Goal: Ask a question: Seek information or help from site administrators or community

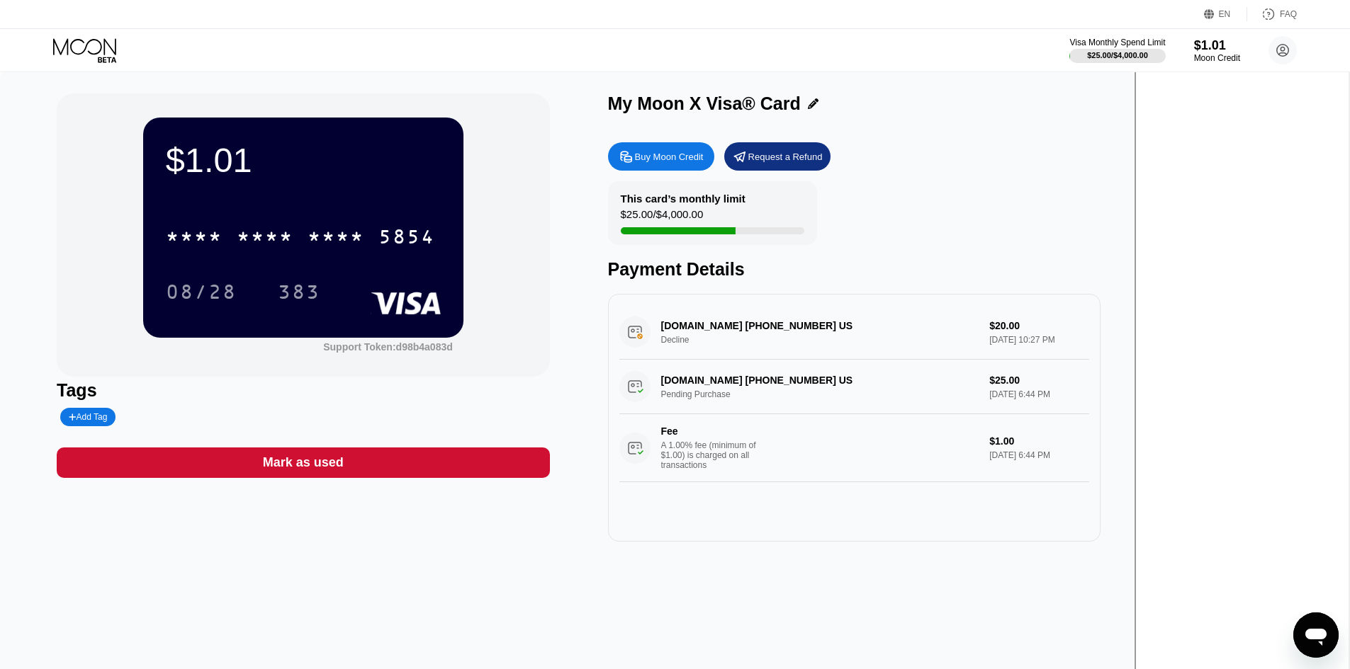
click at [1089, 339] on div "MANYCHAT.COM +18886034787 US Decline $20.00 Sep 19, 2025 10:27 PM" at bounding box center [854, 332] width 470 height 55
drag, startPoint x: 808, startPoint y: 339, endPoint x: 784, endPoint y: 338, distance: 23.4
click at [788, 338] on div "MANYCHAT.COM +18886034787 US Decline $20.00 Sep 19, 2025 10:27 PM" at bounding box center [854, 332] width 470 height 55
click at [744, 339] on div "MANYCHAT.COM +18886034787 US Decline $20.00 Sep 19, 2025 10:27 PM" at bounding box center [854, 332] width 470 height 55
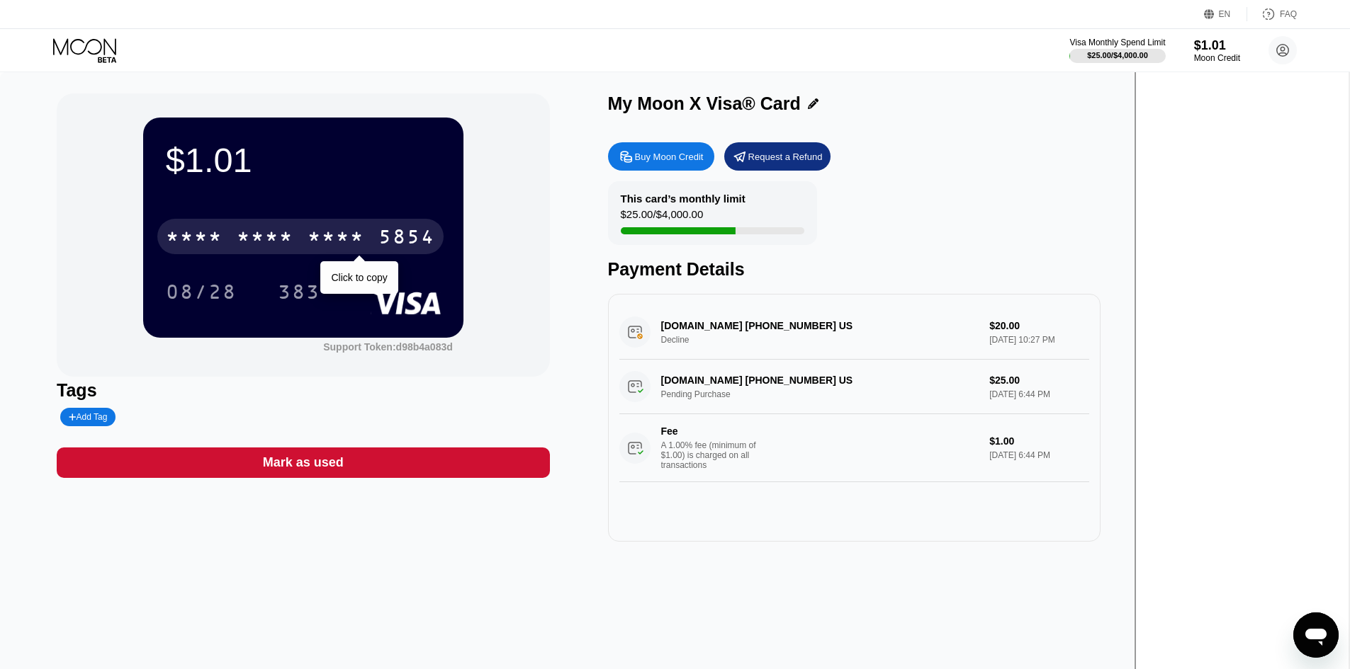
click at [222, 241] on div "* * * *" at bounding box center [194, 238] width 57 height 23
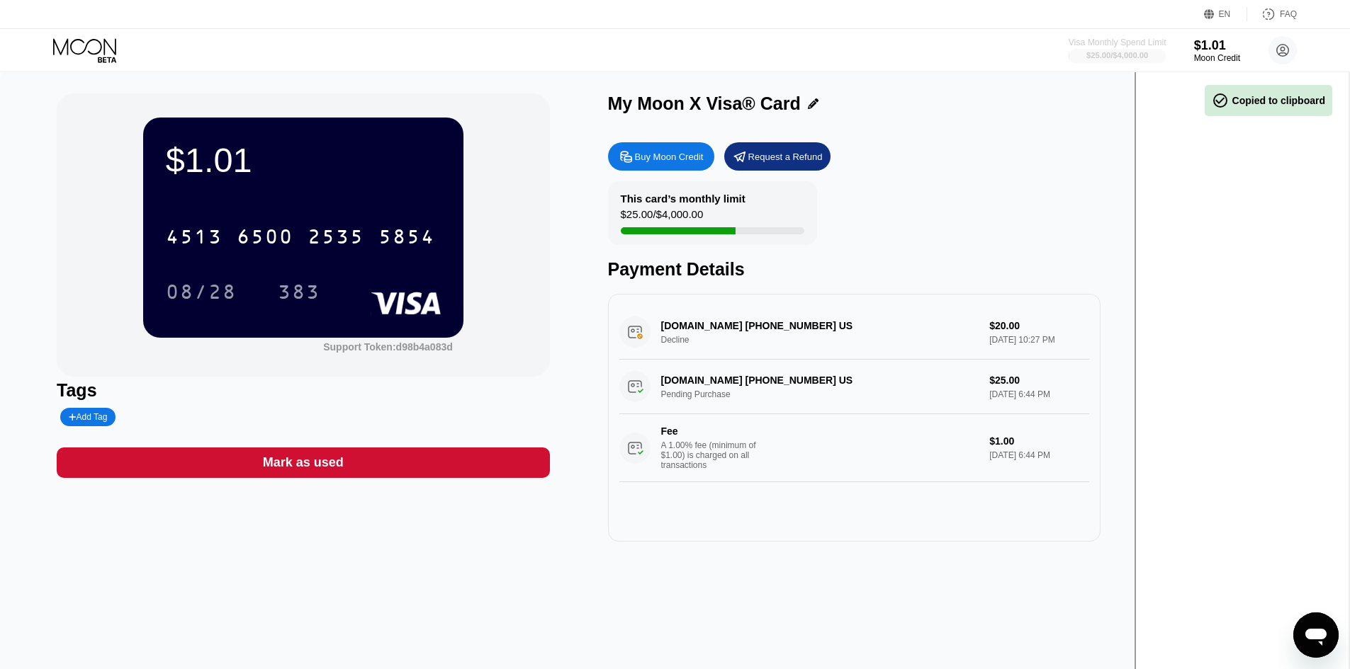
click at [1122, 45] on div "Visa Monthly Spend Limit" at bounding box center [1117, 43] width 98 height 10
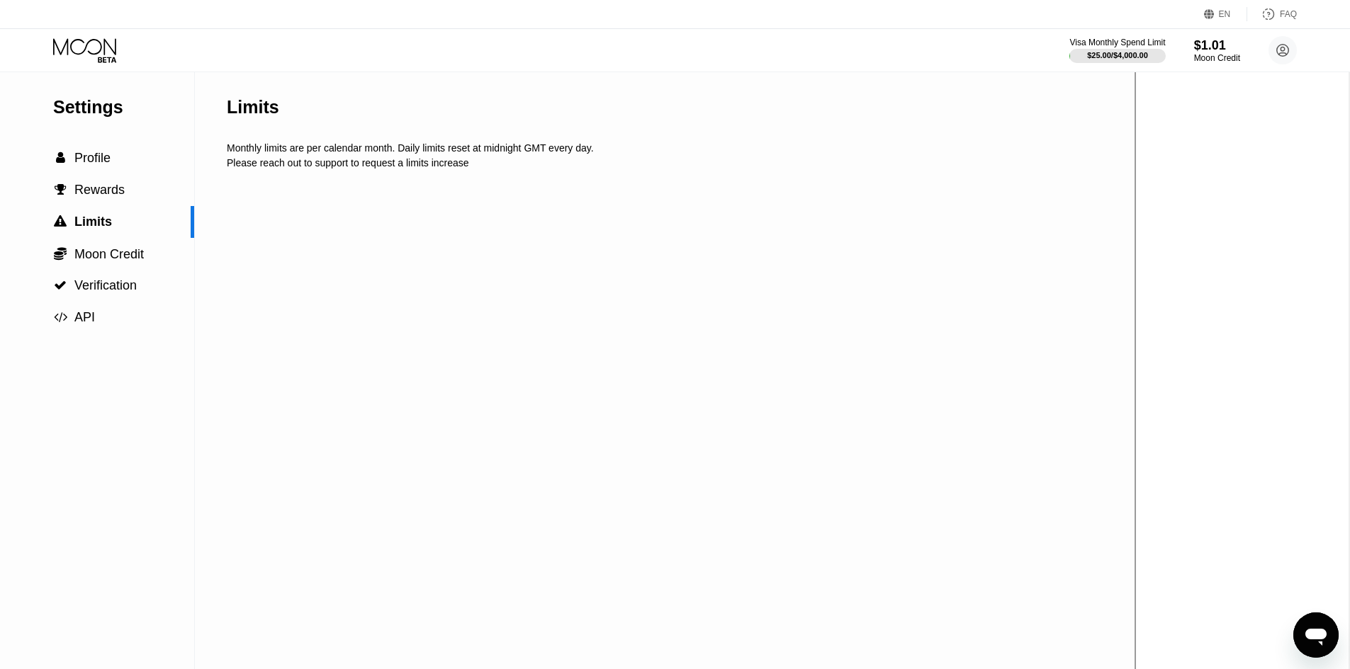
click at [1323, 622] on div "Open messaging window" at bounding box center [1315, 635] width 43 height 43
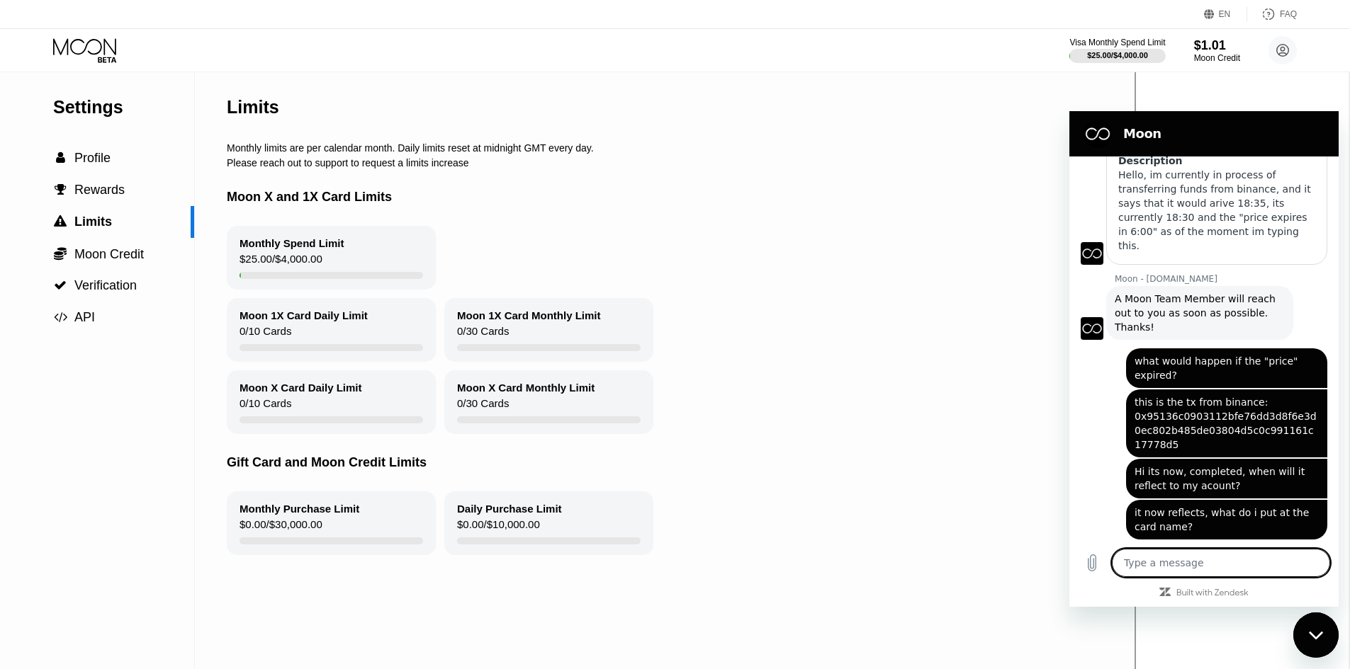
scroll to position [162, 0]
click at [1220, 558] on textarea at bounding box center [1221, 563] width 218 height 28
type textarea "H"
type textarea "x"
type textarea "He"
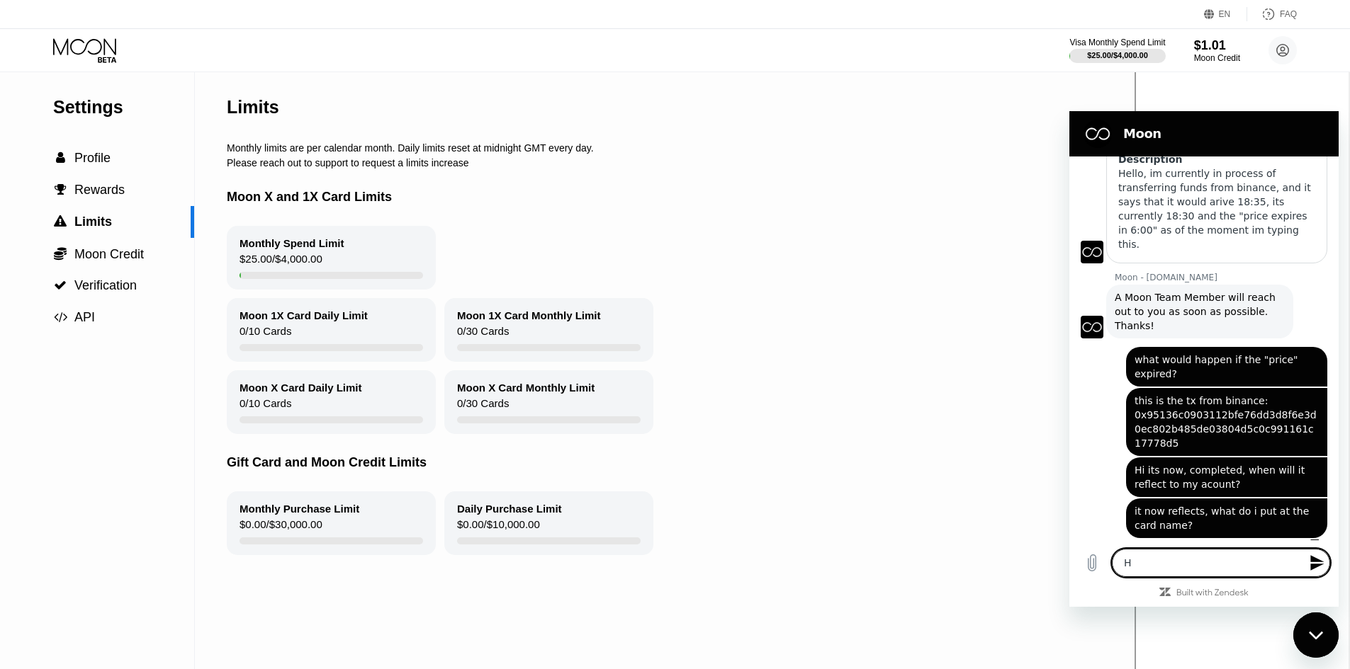
type textarea "x"
type textarea "Hel"
type textarea "x"
type textarea "Hell"
type textarea "x"
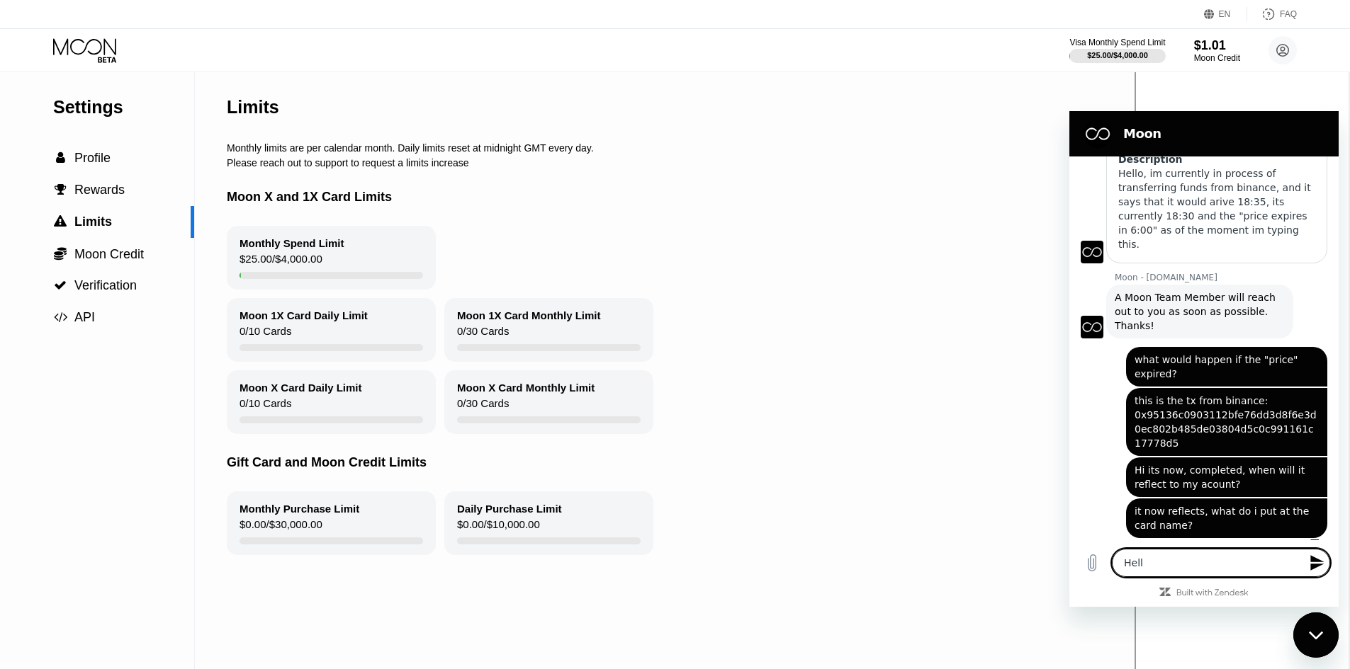
type textarea "Hello"
type textarea "x"
type textarea "Hello,"
type textarea "x"
type textarea "Hello,"
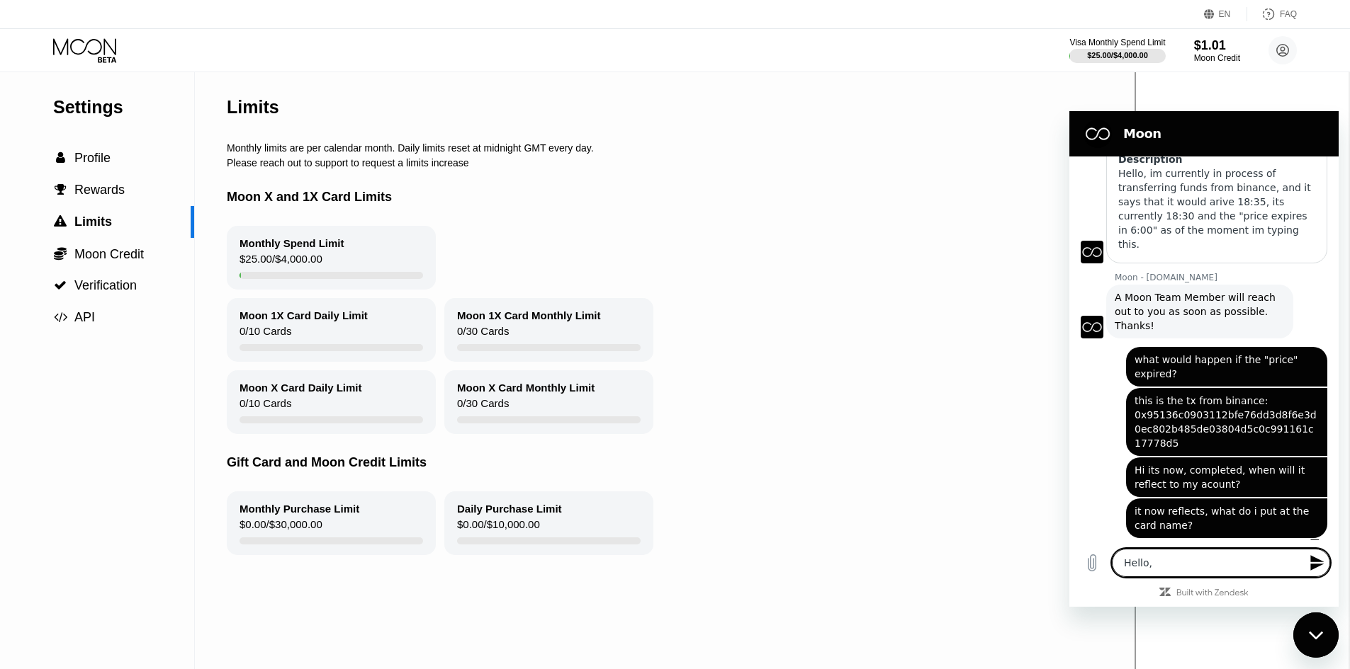
type textarea "x"
type textarea "Hello, m"
type textarea "x"
type textarea "Hello, my"
type textarea "x"
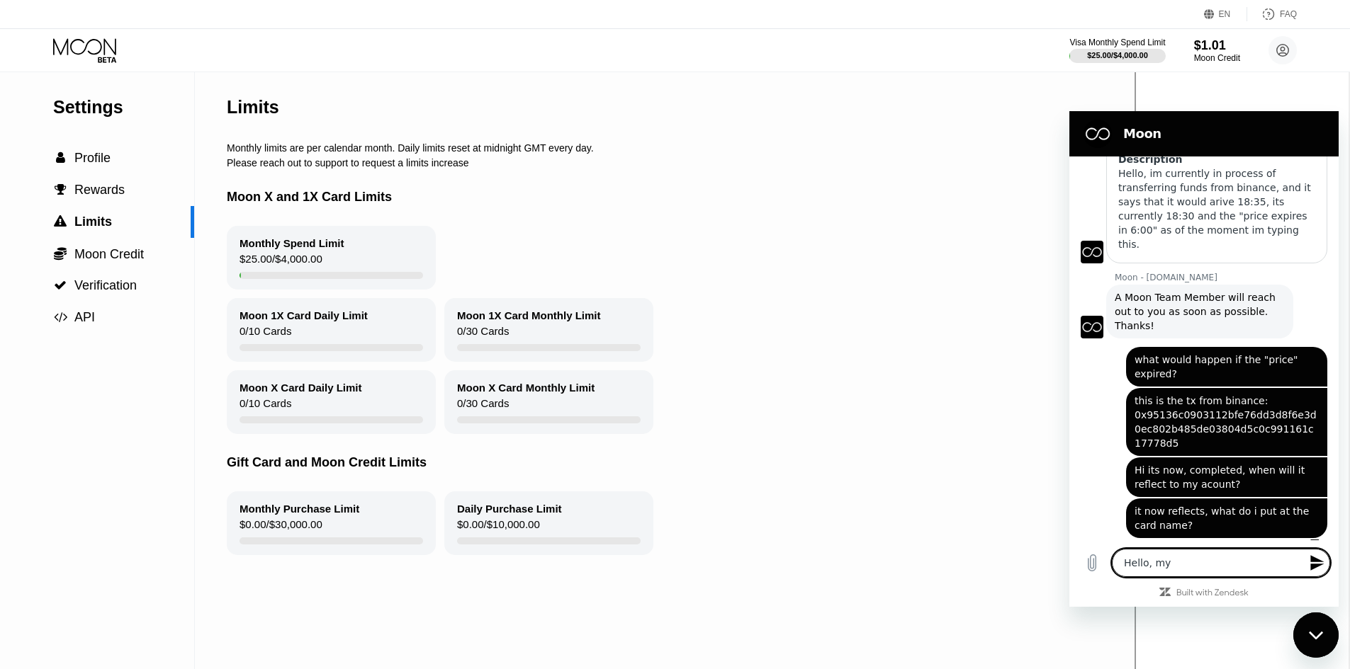
type textarea "Hello, my"
type textarea "x"
type textarea "Hello, my t"
type textarea "x"
type textarea "Hello, my te"
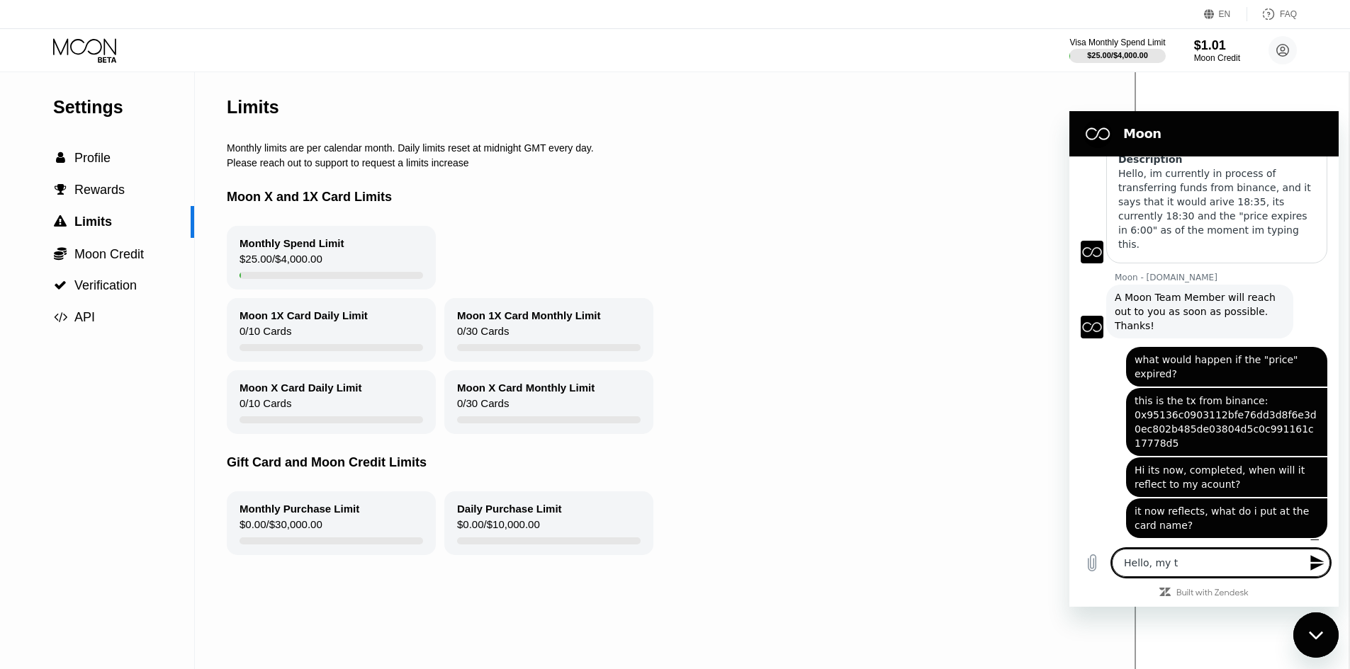
type textarea "x"
type textarea "Hello, my tea"
type textarea "x"
type textarea "Hello, my team"
type textarea "x"
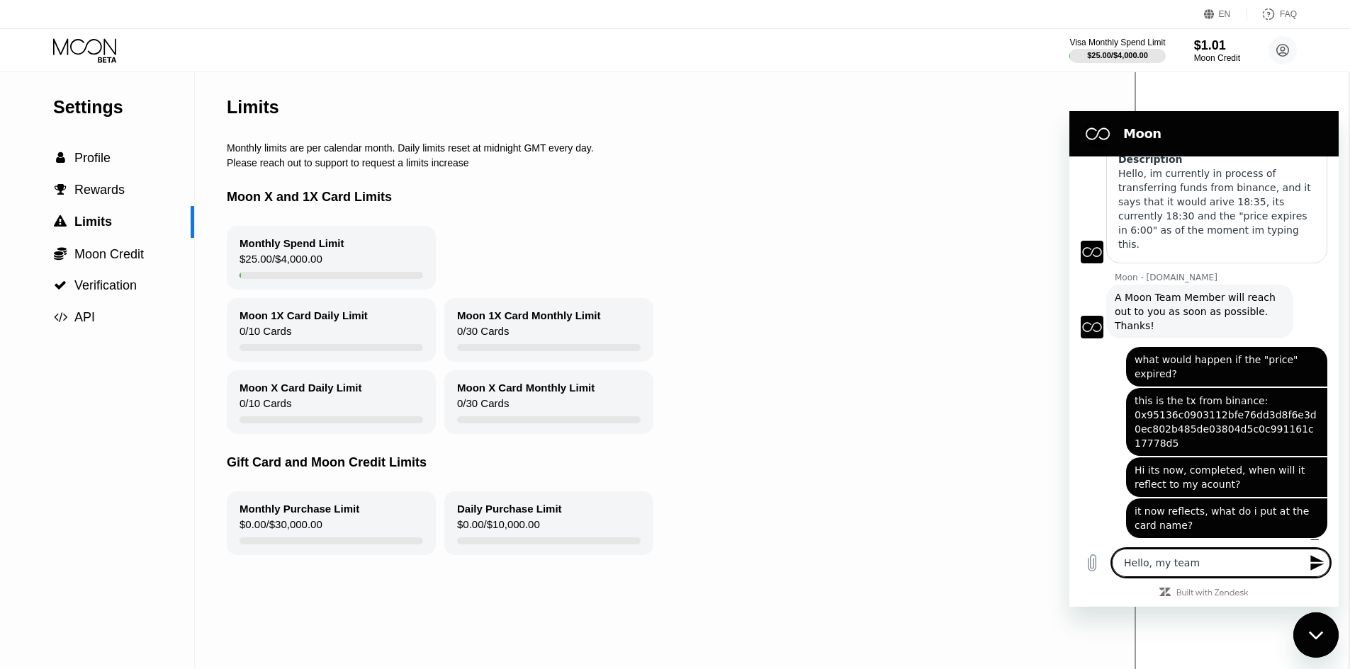
type textarea "Hello, my team"
type textarea "x"
type textarea "Hello, my team"
type textarea "x"
type textarea "Hello, my tea"
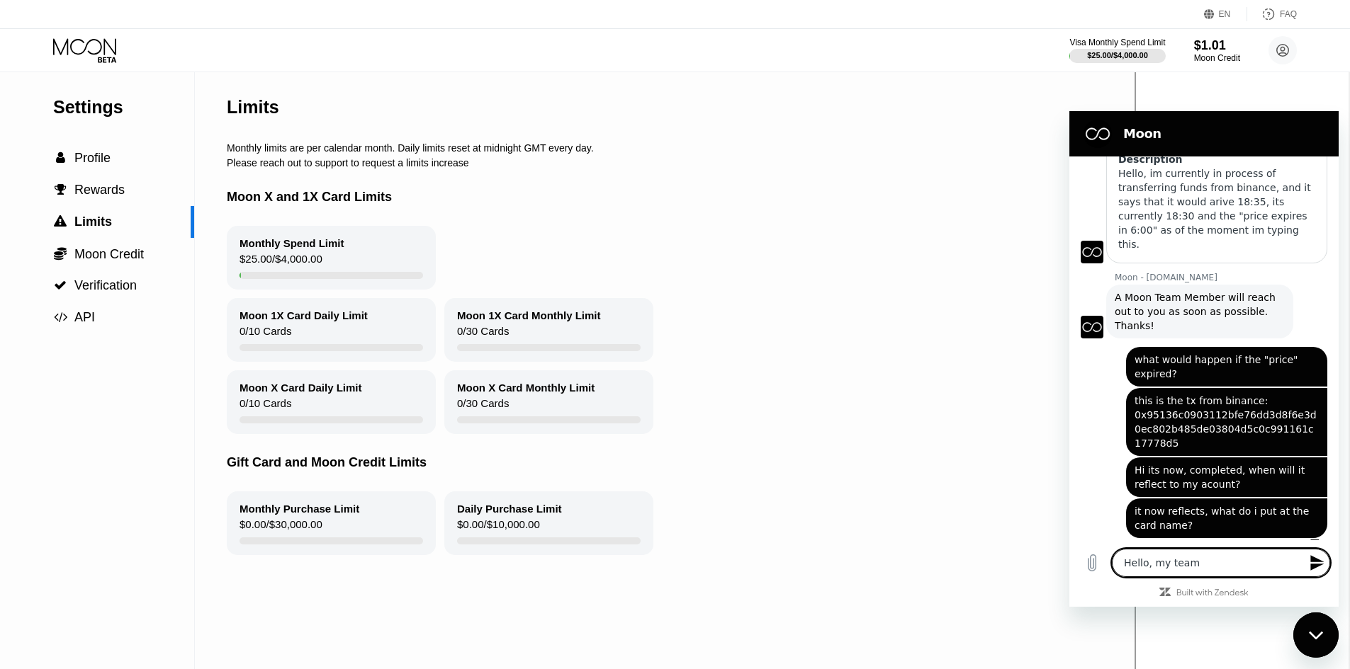
type textarea "x"
type textarea "Hello, my te"
type textarea "x"
type textarea "Hello, my t"
type textarea "x"
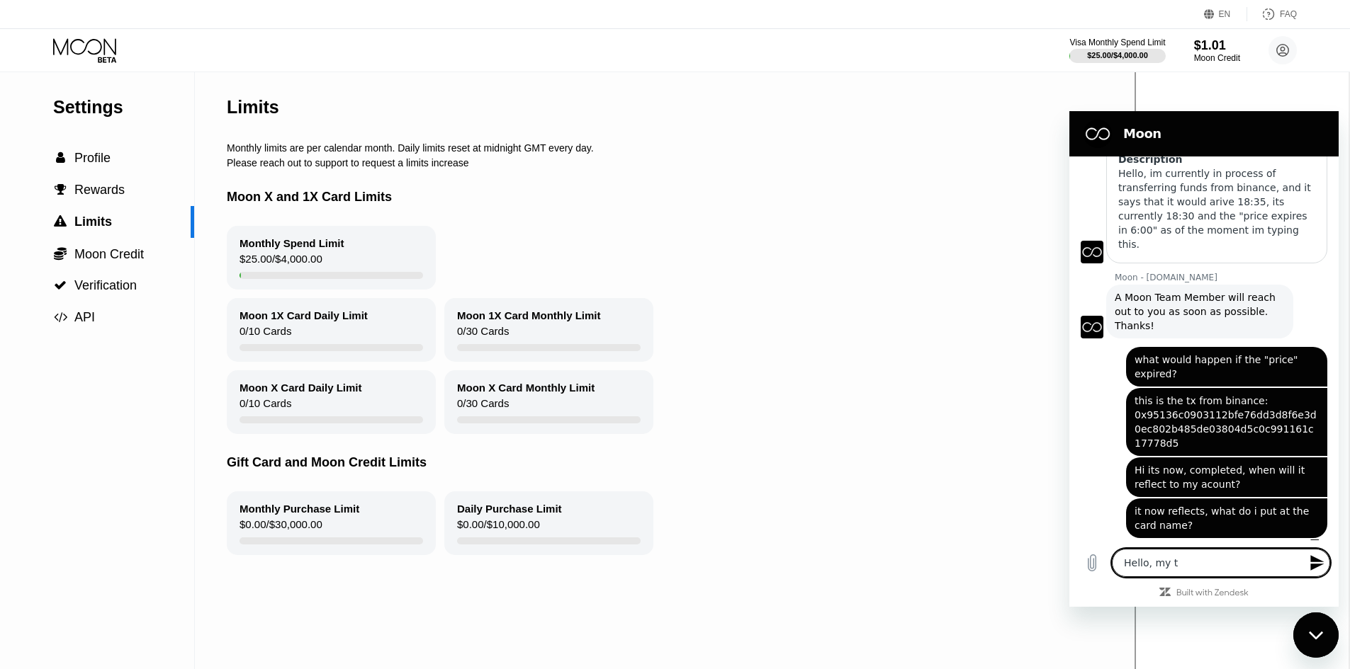
type textarea "Hello, my"
type textarea "x"
type textarea "Hello, my"
type textarea "x"
type textarea "Hello, m"
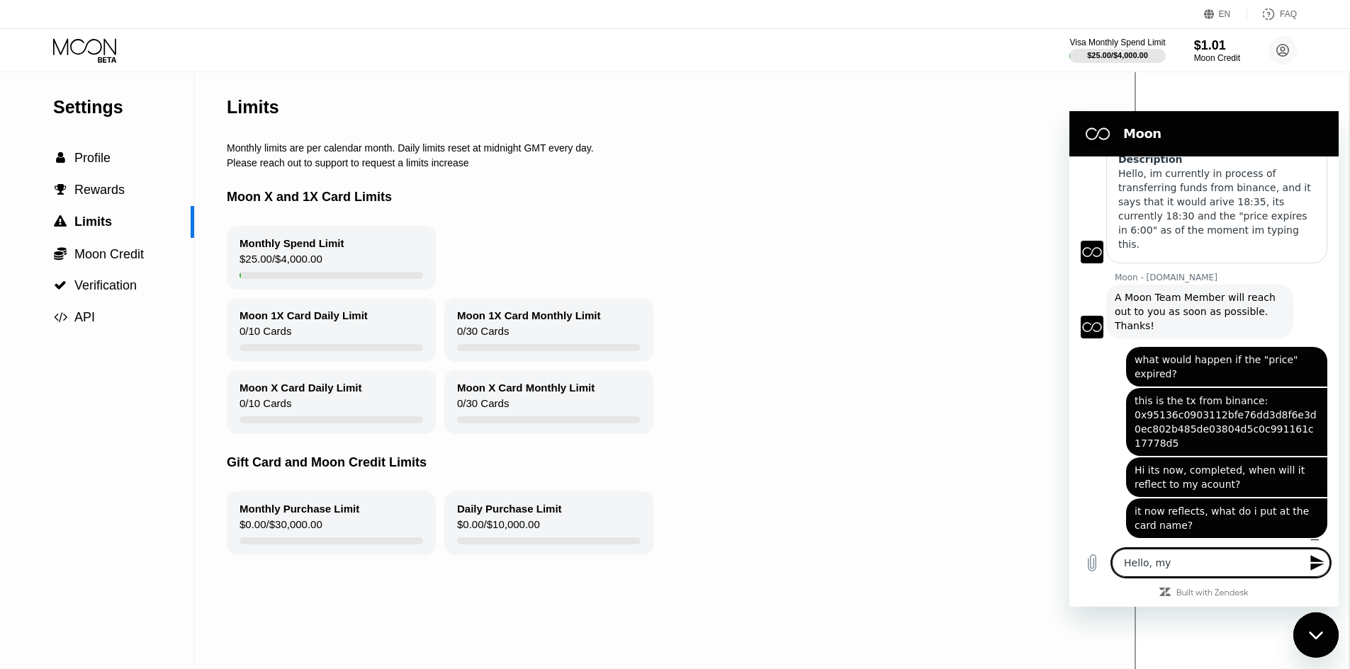
type textarea "x"
type textarea "Hello,"
type textarea "x"
type textarea "Hello, t"
type textarea "x"
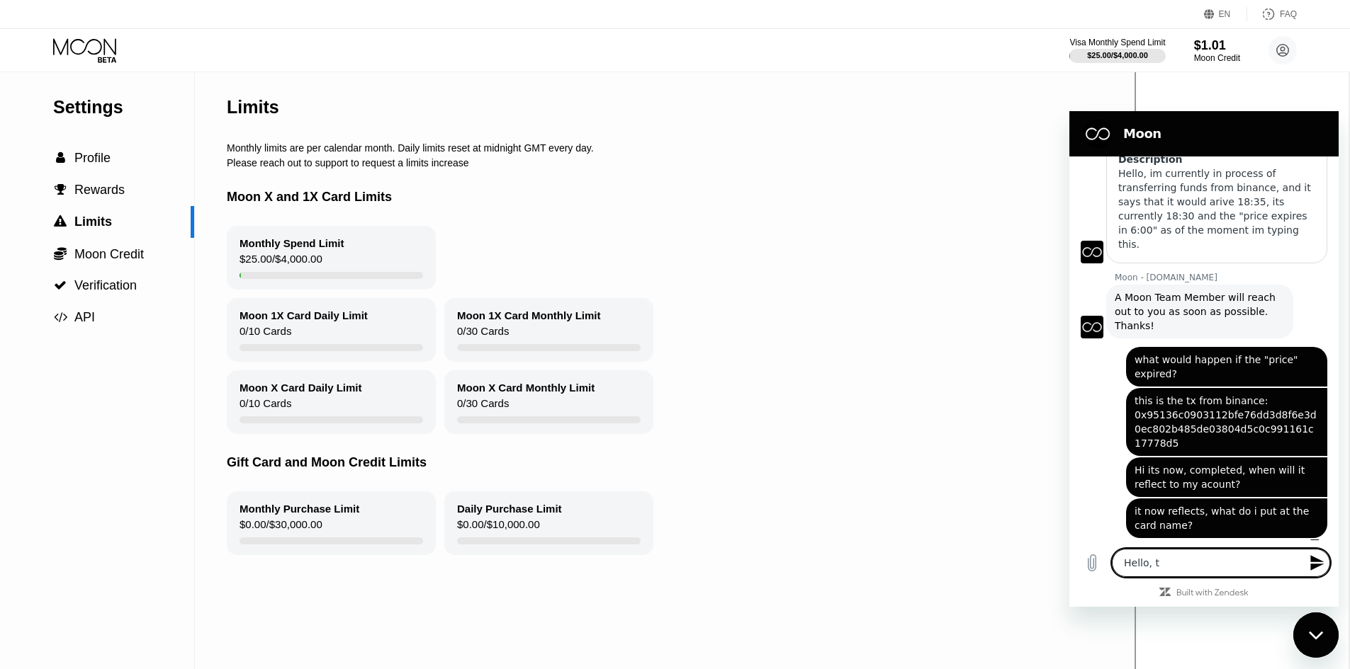
type textarea "Hello, th"
type textarea "x"
type textarea "Hello, thj"
type textarea "x"
type textarea "Hello, thje"
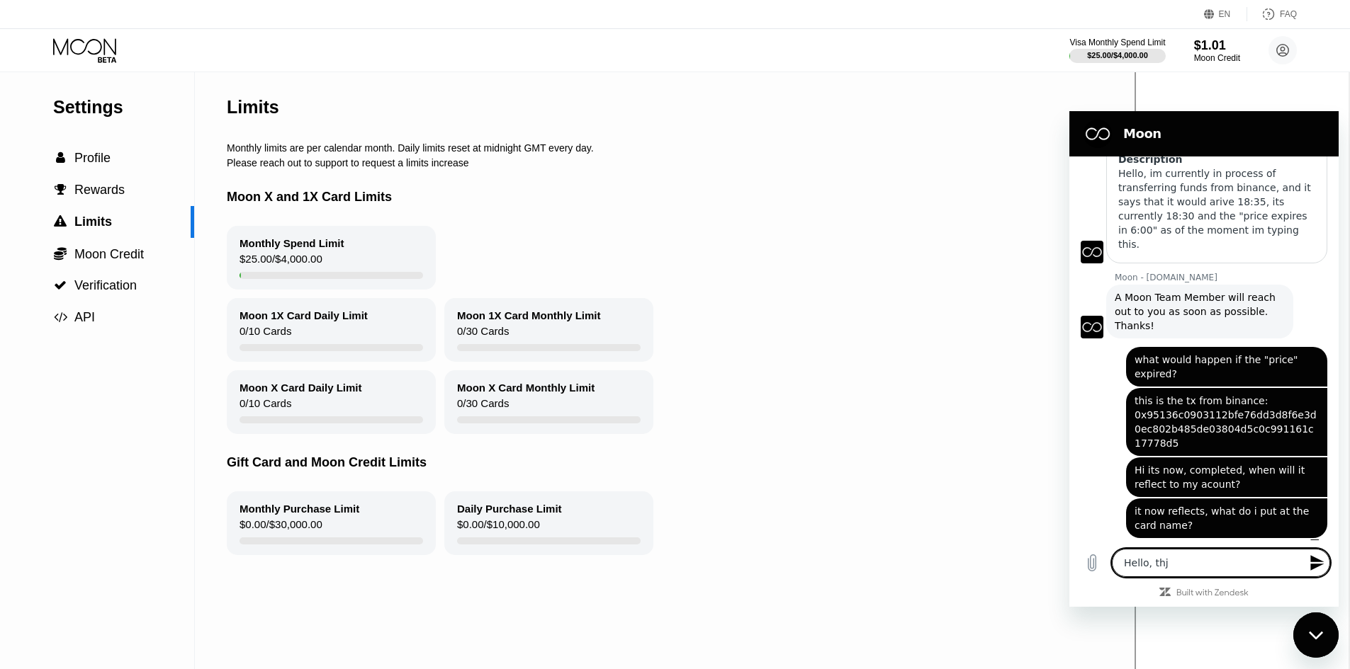
type textarea "x"
type textarea "Hello, thje"
type textarea "x"
type textarea "Hello, thje"
type textarea "x"
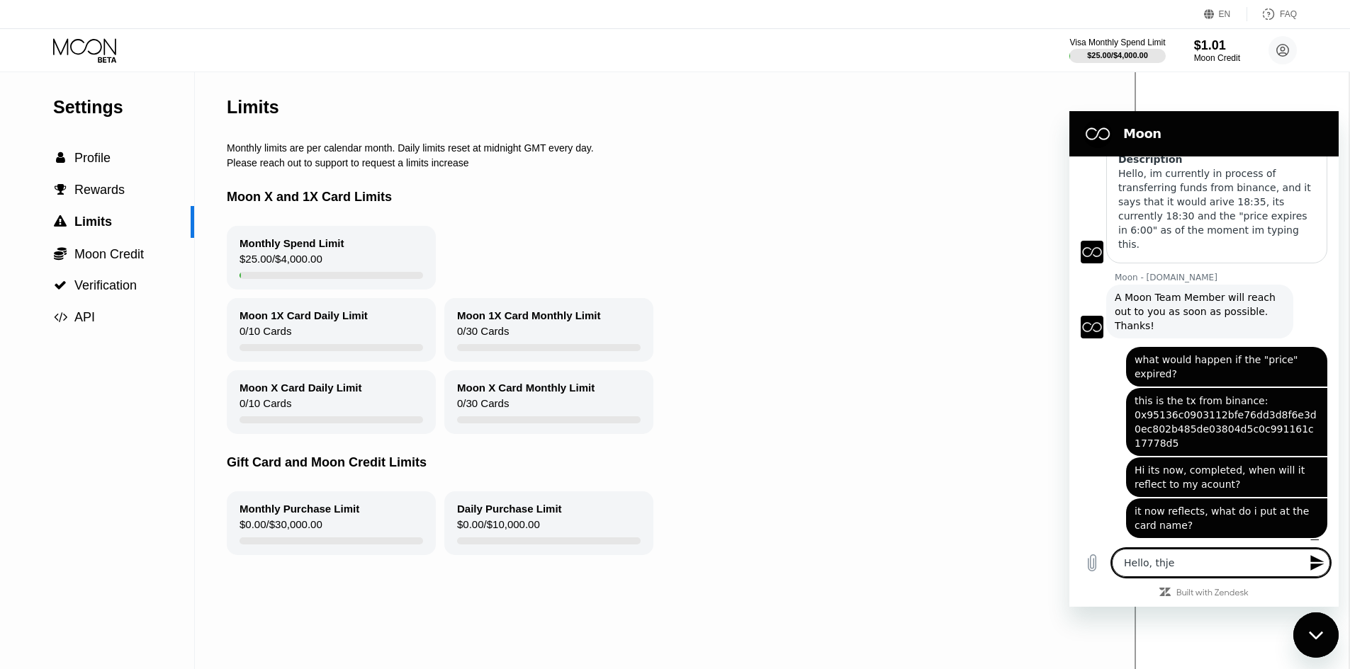
type textarea "Hello, thj"
type textarea "x"
type textarea "Hello, th"
type textarea "x"
type textarea "Hello, the"
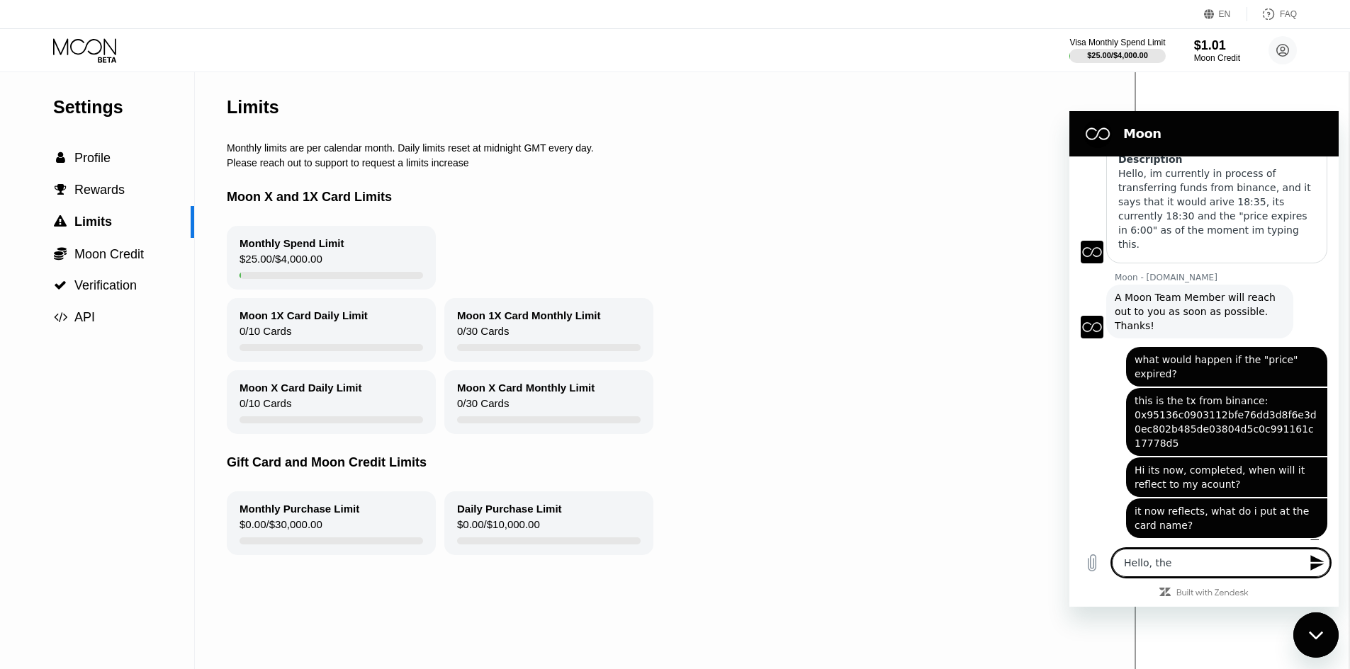
type textarea "x"
type textarea "Hello, the"
type textarea "x"
type textarea "Hello, the p"
type textarea "x"
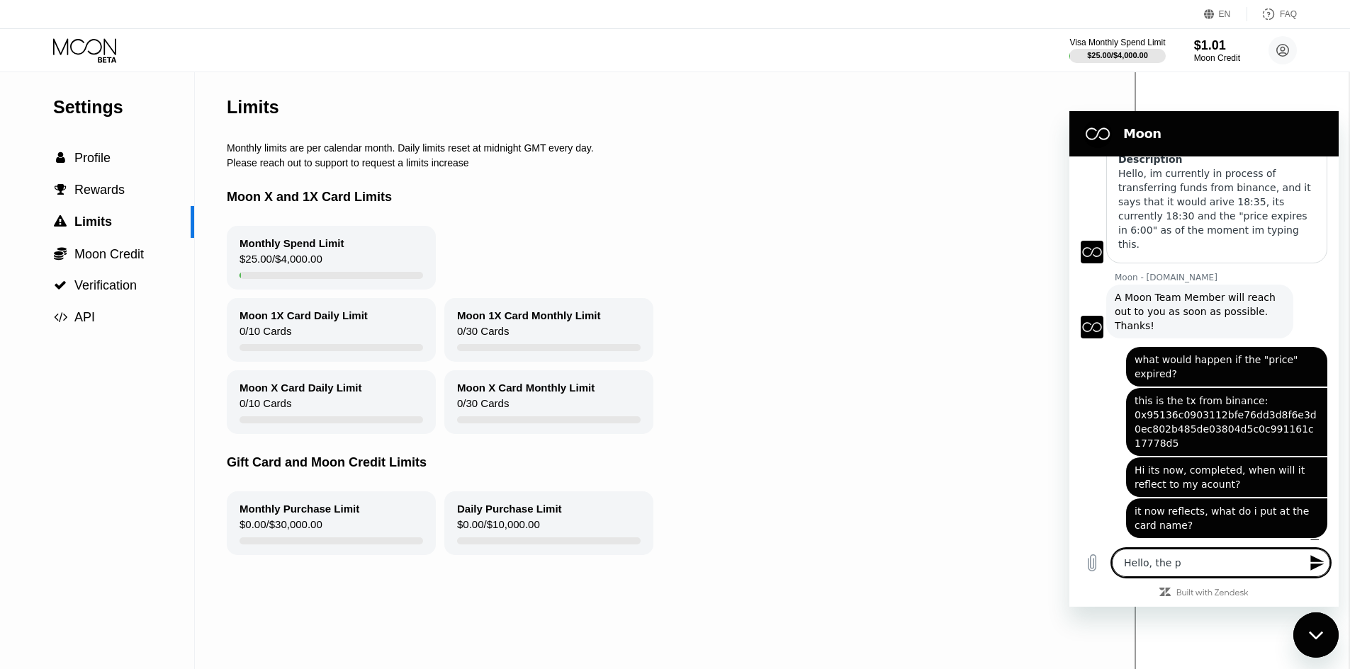
type textarea "Hello, the pl"
type textarea "x"
type textarea "Hello, the pla"
type textarea "x"
type textarea "Hello, the plat"
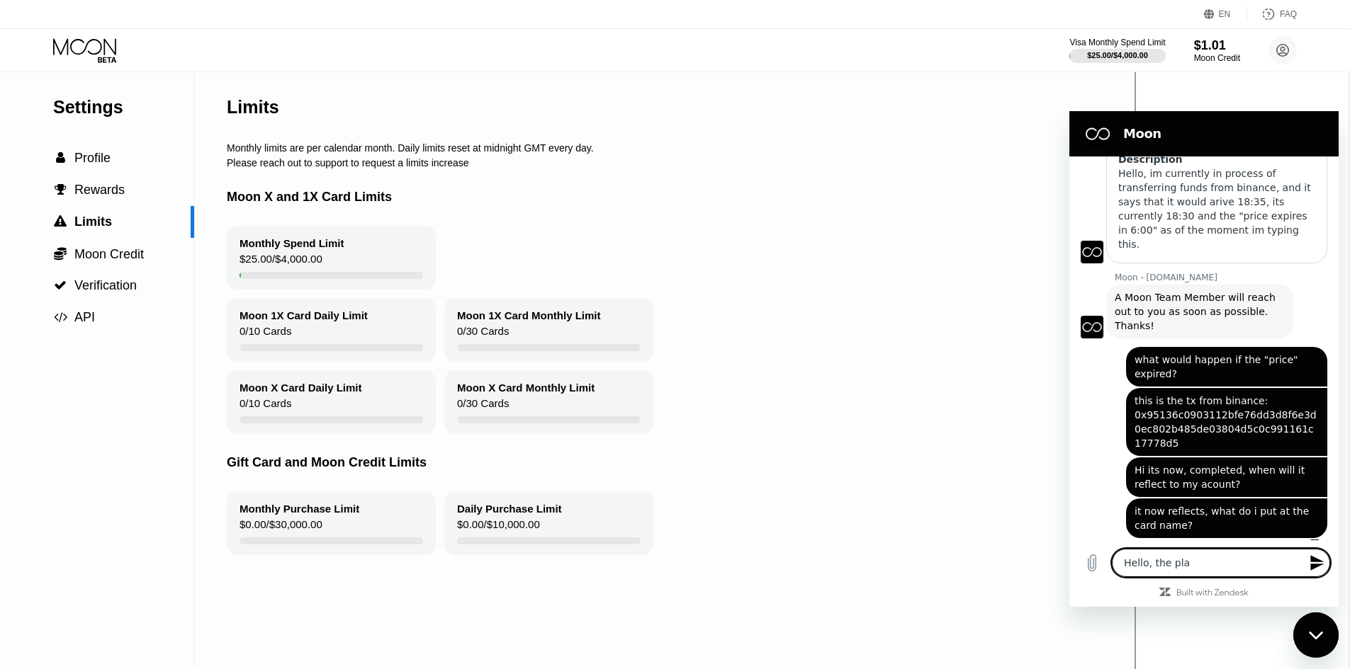
type textarea "x"
type textarea "Hello, the platf"
type textarea "x"
type textarea "Hello, the platfo"
type textarea "x"
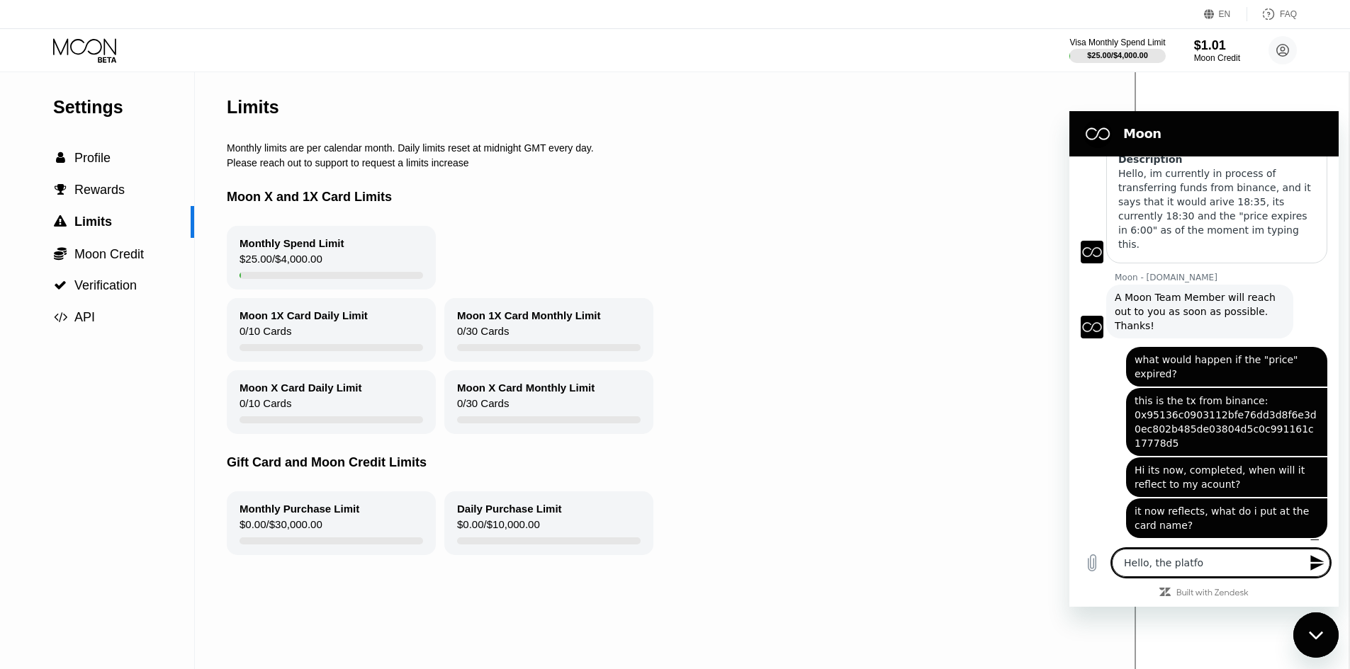
type textarea "Hello, the platfor"
type textarea "x"
type textarea "Hello, the platform"
type textarea "x"
type textarea "Hello, the platform"
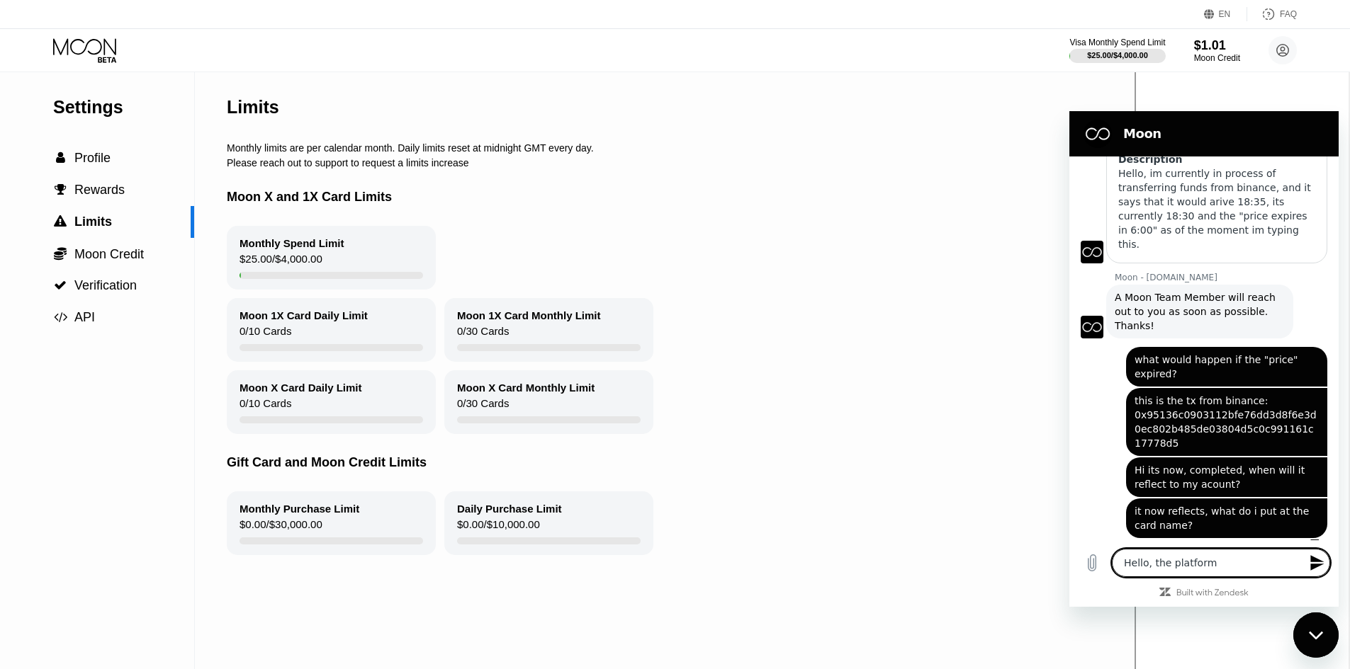
type textarea "x"
type textarea "Hello, the platform i"
type textarea "x"
type textarea "Hello, the platform i"
type textarea "x"
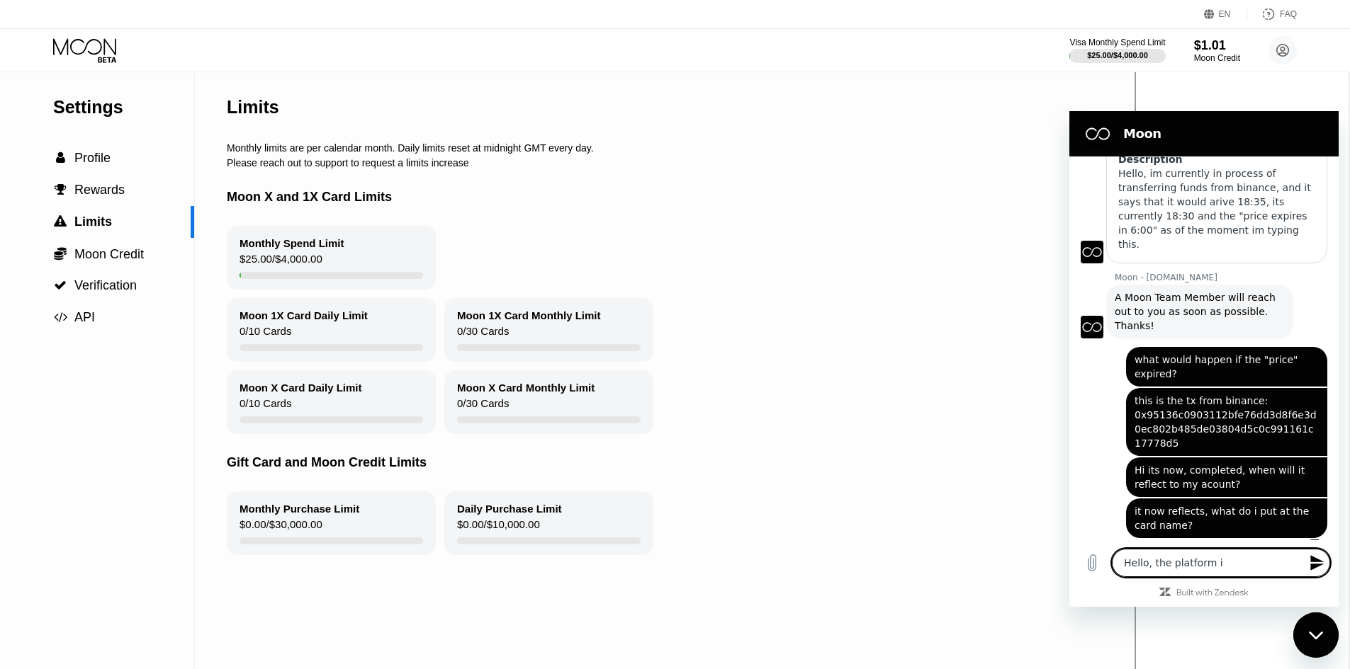
type textarea "Hello, the platform i"
type textarea "x"
type textarea "Hello, the platform im"
type textarea "x"
type textarea "Hello, the platform im"
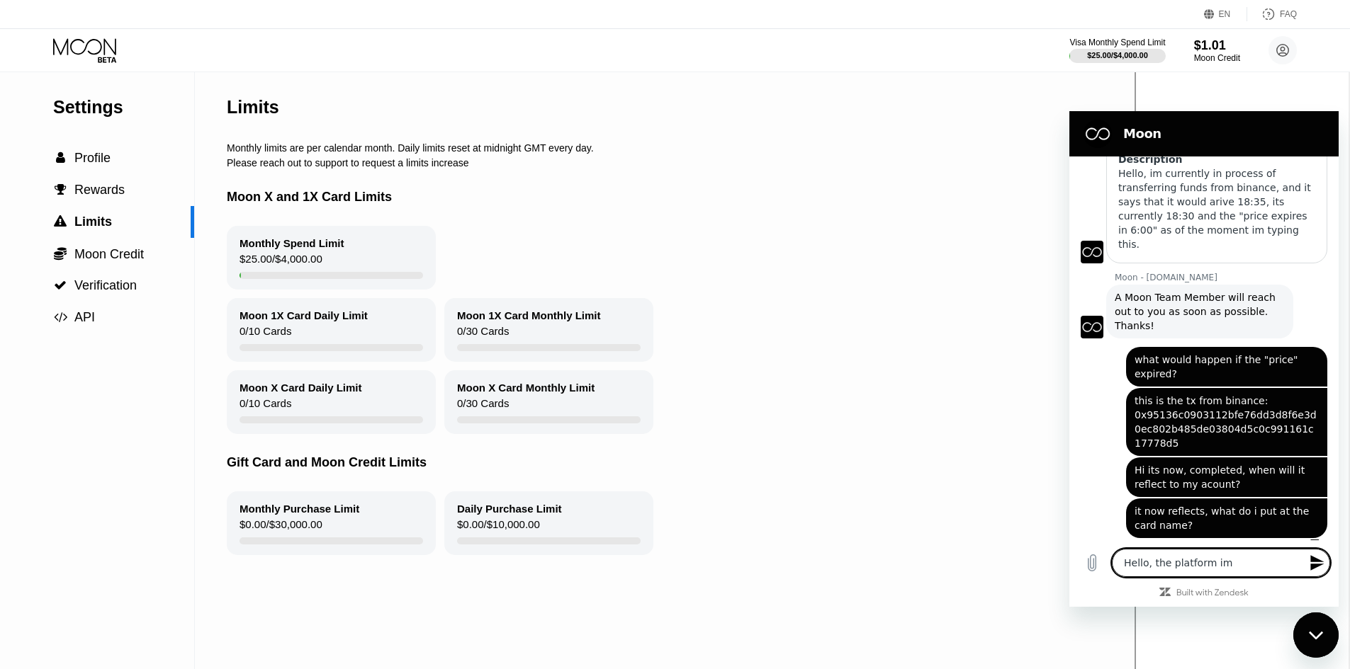
type textarea "x"
type textarea "Hello, the platform im u"
type textarea "x"
type textarea "Hello, the platform im us"
type textarea "x"
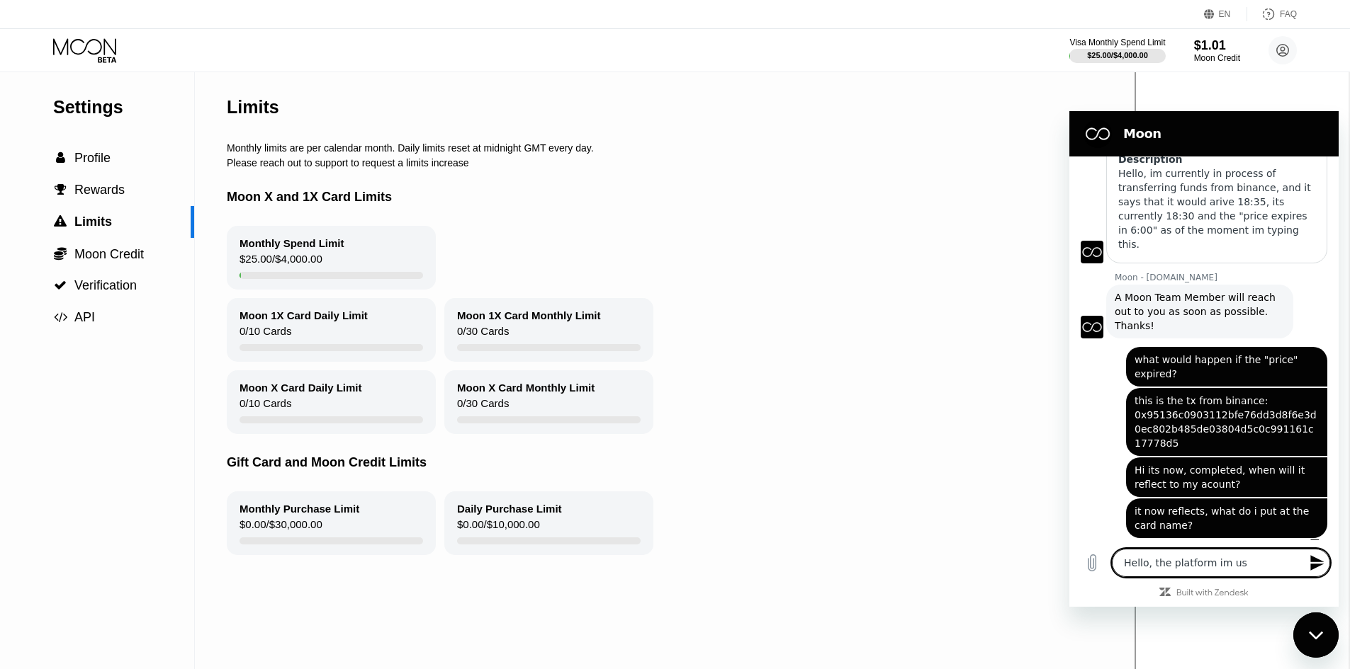
type textarea "Hello, the platform im usi"
type textarea "x"
type textarea "Hello, the platform im usin"
type textarea "x"
type textarea "Hello, the platform im using"
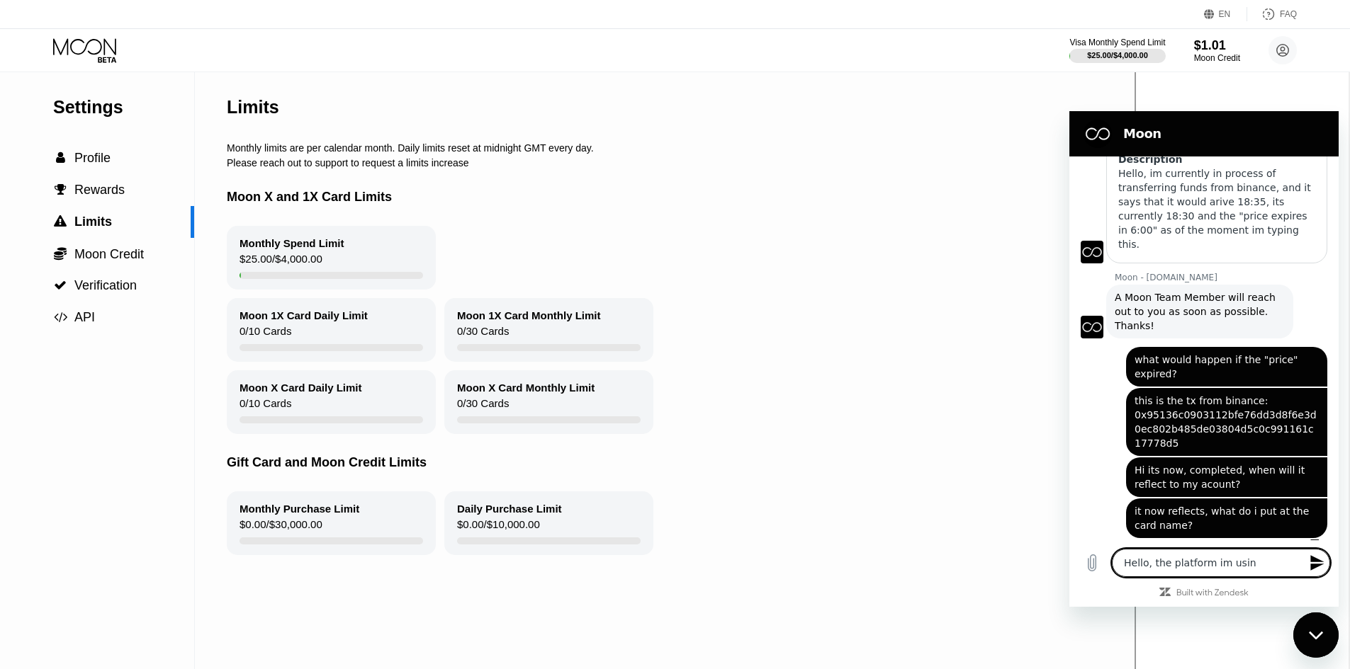
type textarea "x"
type textarea "Hello, the platform im using"
type textarea "x"
type textarea "Hello, the platform im using s"
type textarea "x"
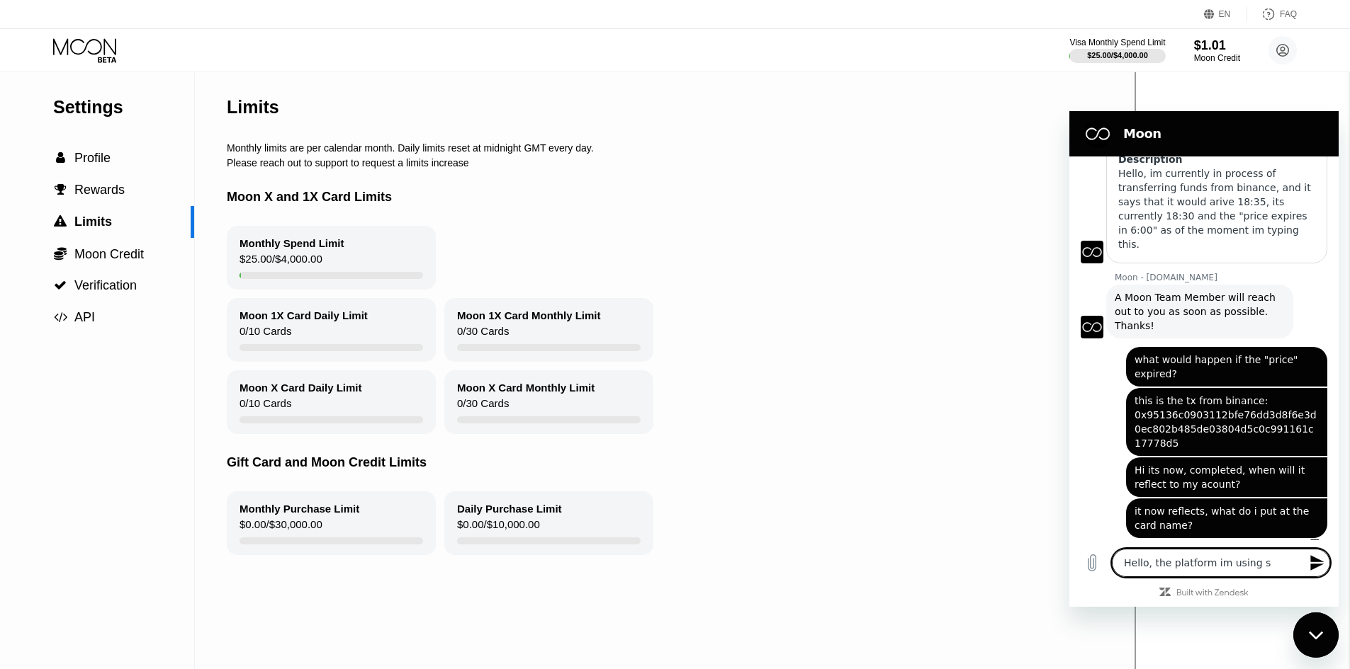
type textarea "Hello, the platform im using se"
type textarea "x"
type textarea "Hello, the platform im using sen"
type textarea "x"
type textarea "Hello, the platform im using sent"
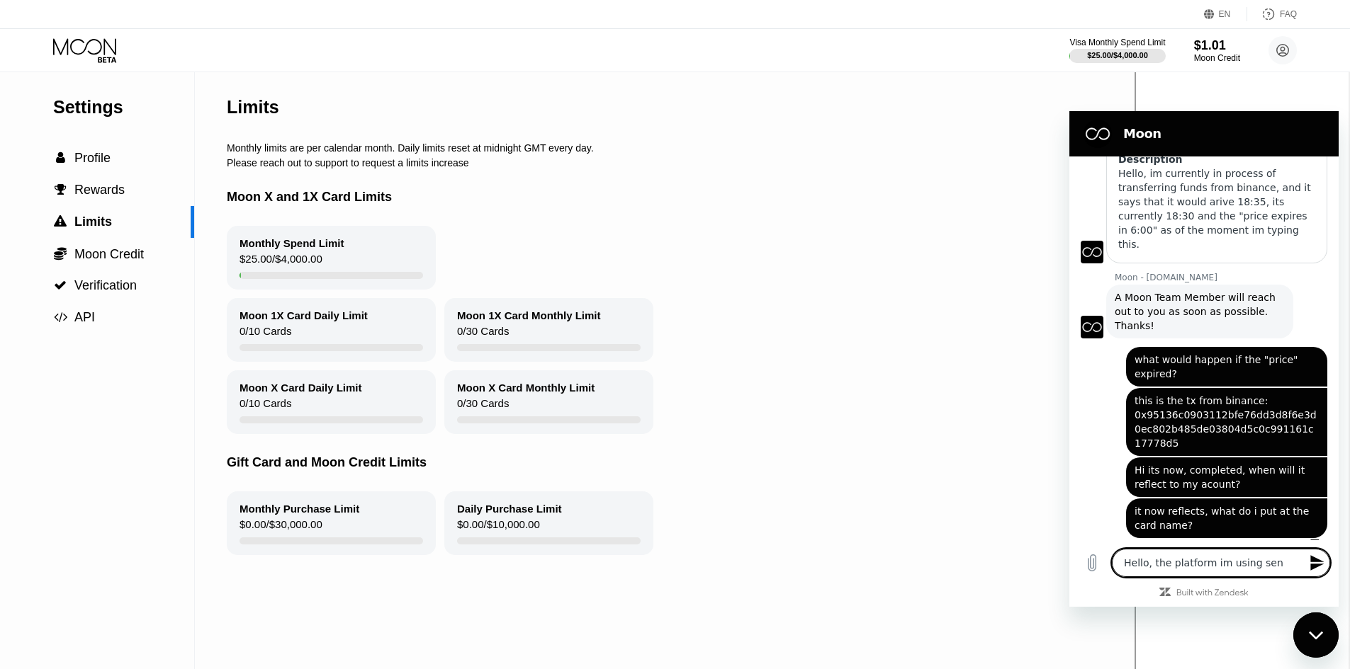
type textarea "x"
type textarea "Hello, the platform im using sent"
type textarea "x"
type textarea "Hello, the platform im using sent a"
type textarea "x"
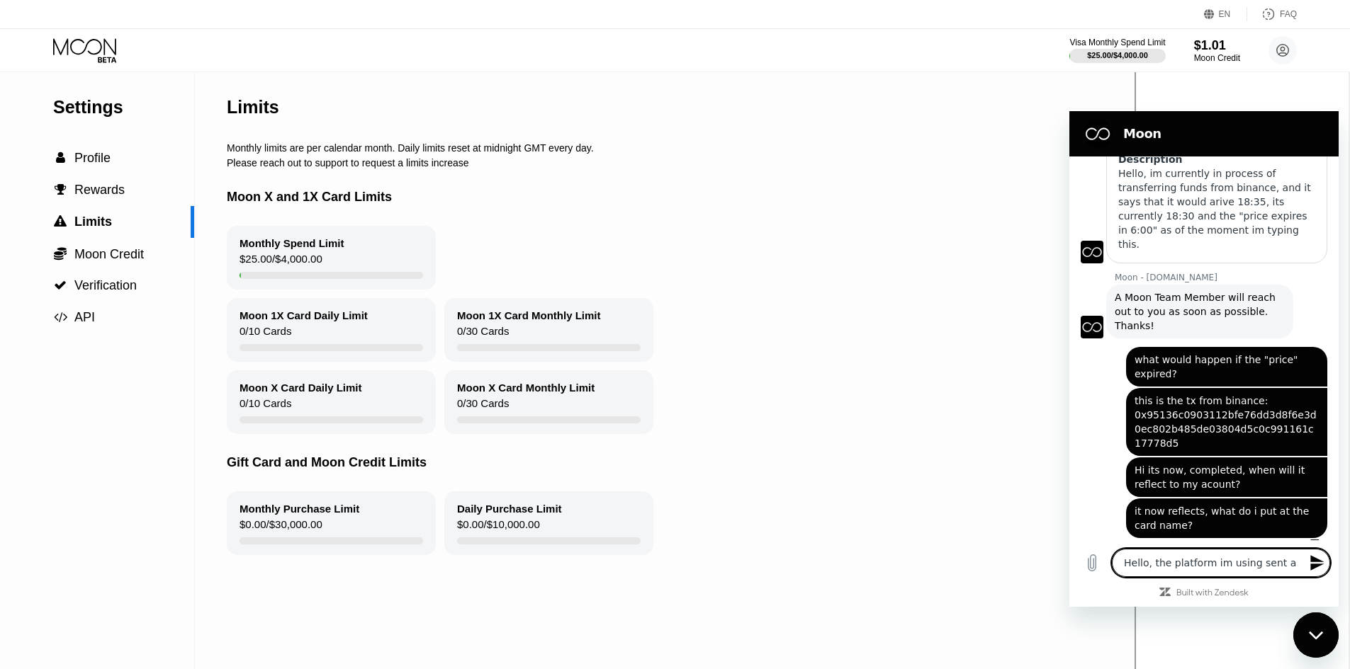
type textarea "Hello, the platform im using sent a"
type textarea "x"
type textarea "Hello, the platform im using sent a r"
type textarea "x"
type textarea "Hello, the platform im using sent a re"
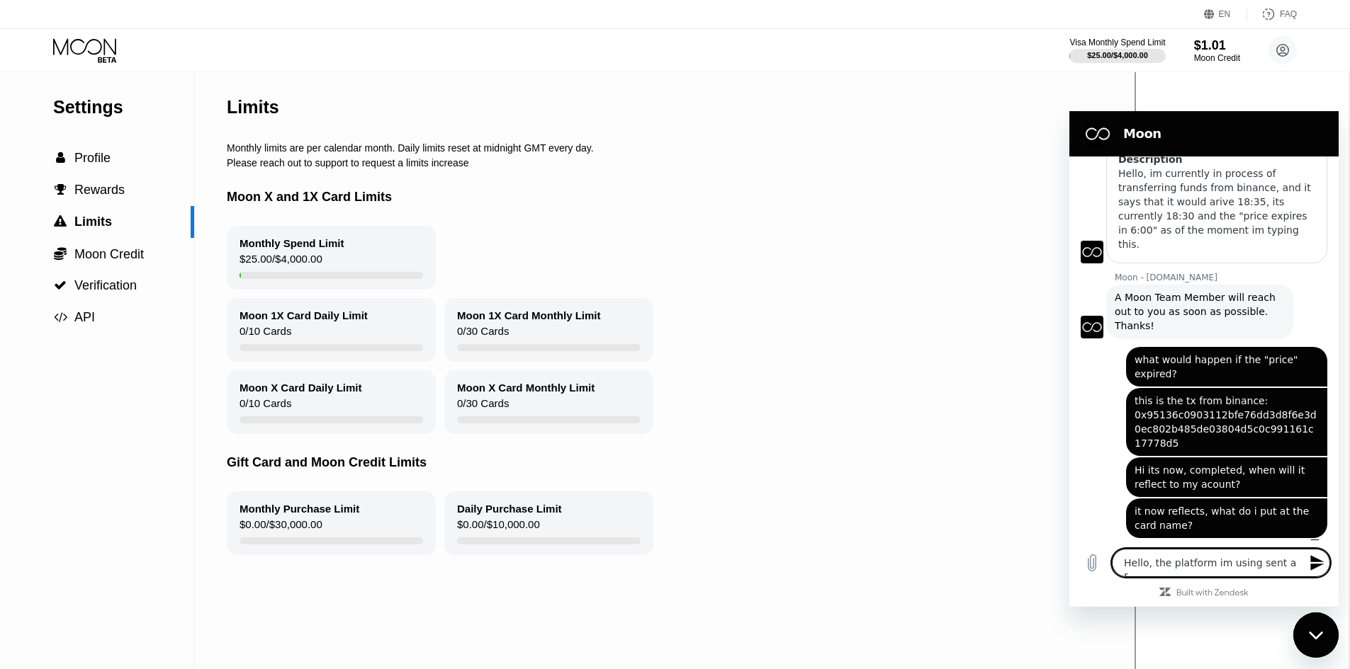
type textarea "x"
type textarea "Hello, the platform im using sent a ref"
type textarea "x"
type textarea "Hello, the platform im using sent a refu"
type textarea "x"
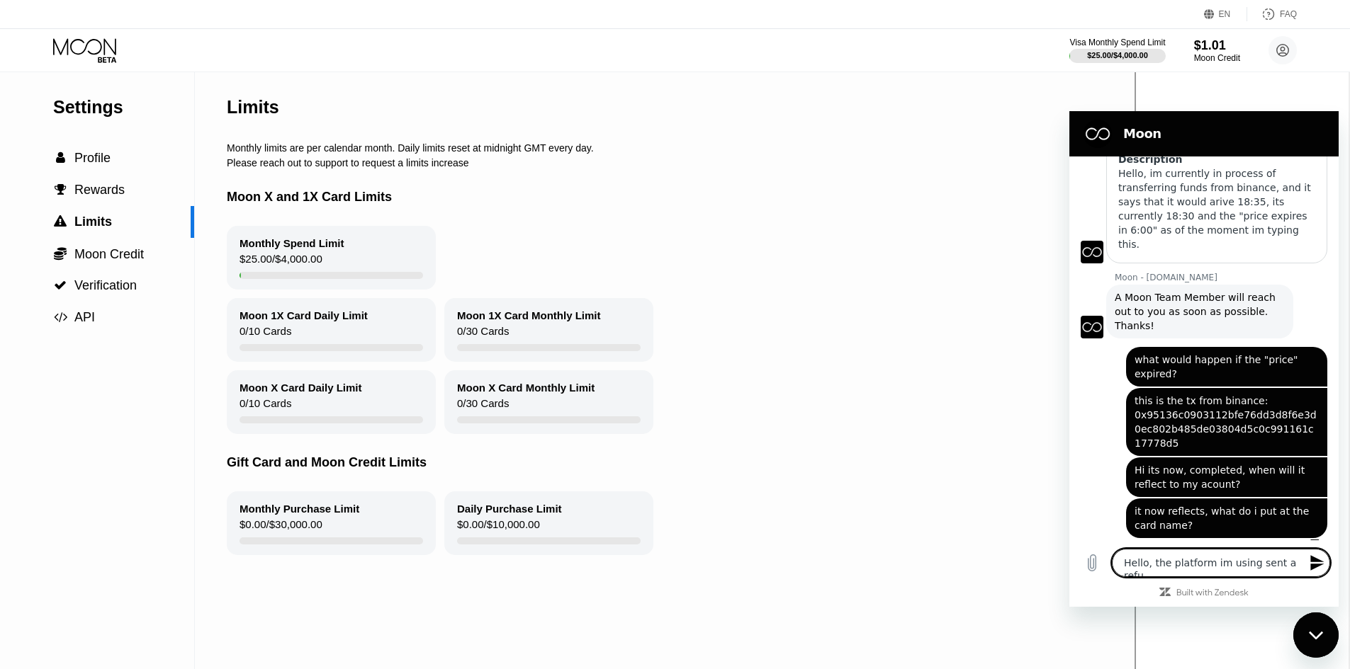
type textarea "Hello, the platform im using sent a refun"
type textarea "x"
type textarea "Hello, the platform im using sent a refund"
type textarea "x"
type textarea "Hello, the platform im using sent a refund"
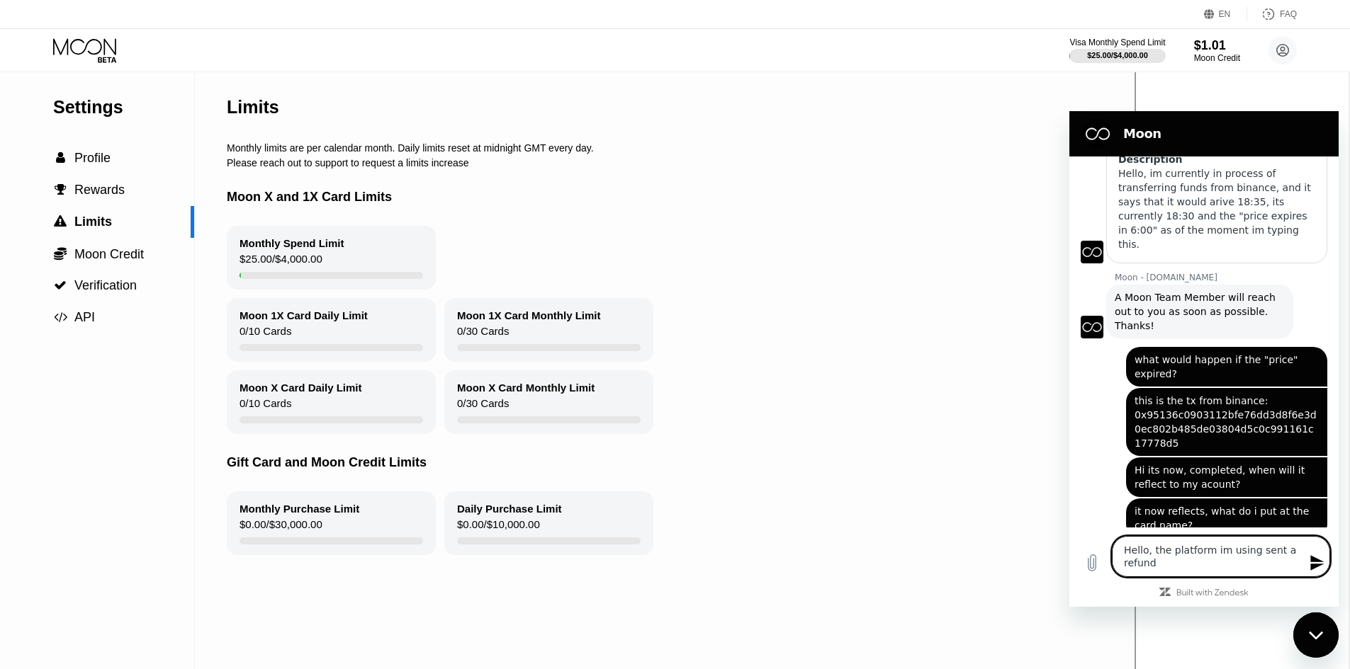
type textarea "x"
type textarea "Hello, the platform im using sent a refund a"
type textarea "x"
type textarea "Hello, the platform im using sent a refund at"
type textarea "x"
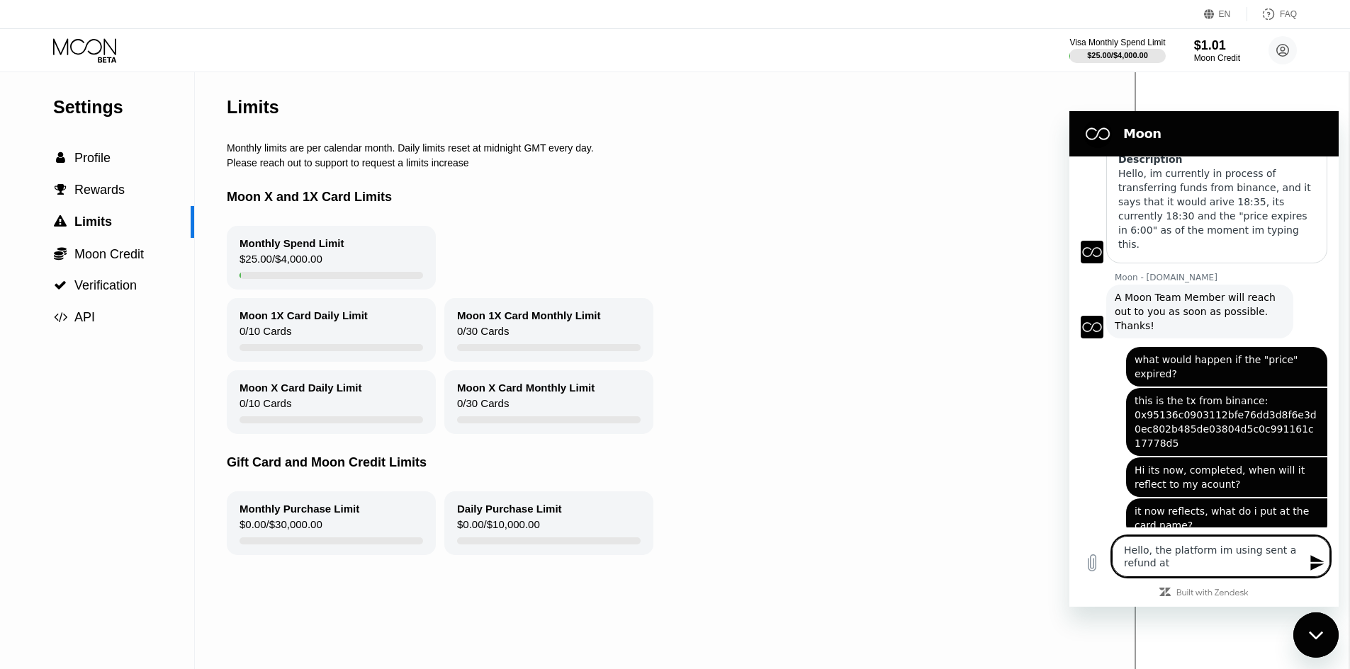
type textarea "Hello, the platform im using sent a refund at"
type textarea "x"
type textarea "Hello, the platform im using sent a refund at t"
type textarea "x"
type textarea "Hello, the platform im using sent a refund at th"
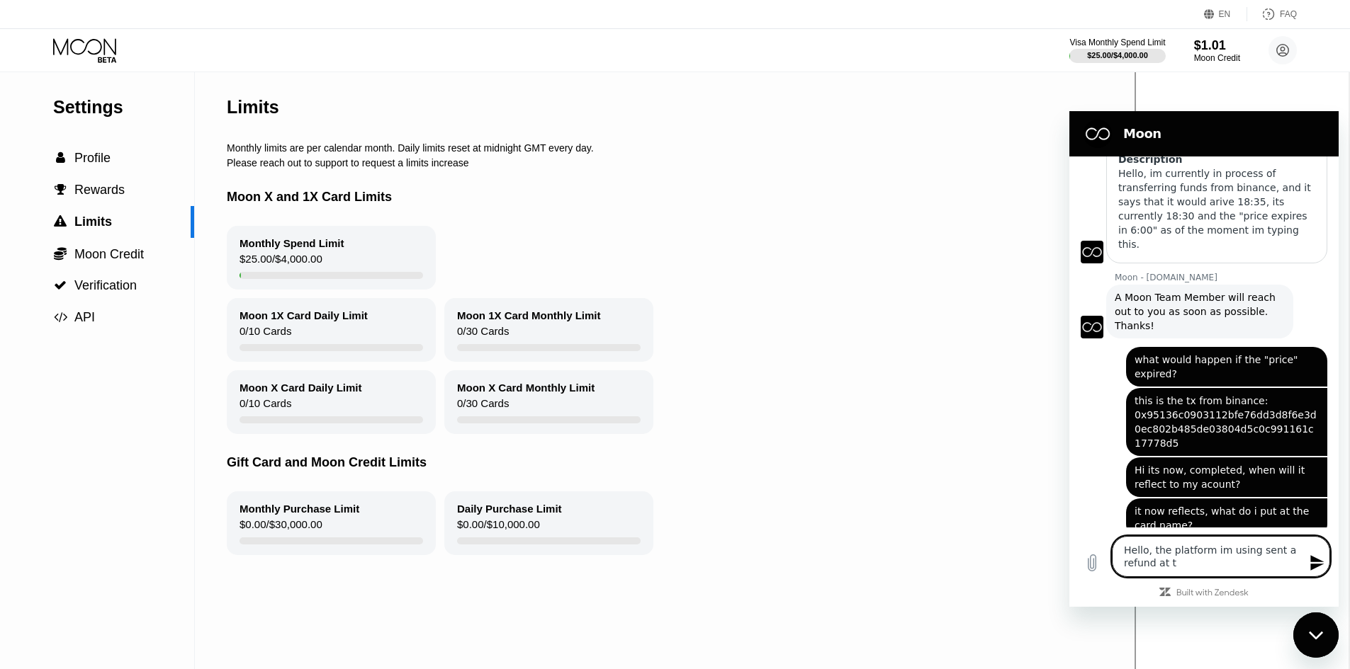
type textarea "x"
type textarea "Hello, the platform im using sent a refund at the"
type textarea "x"
type textarea "Hello, the platform im using sent a refund at the"
type textarea "x"
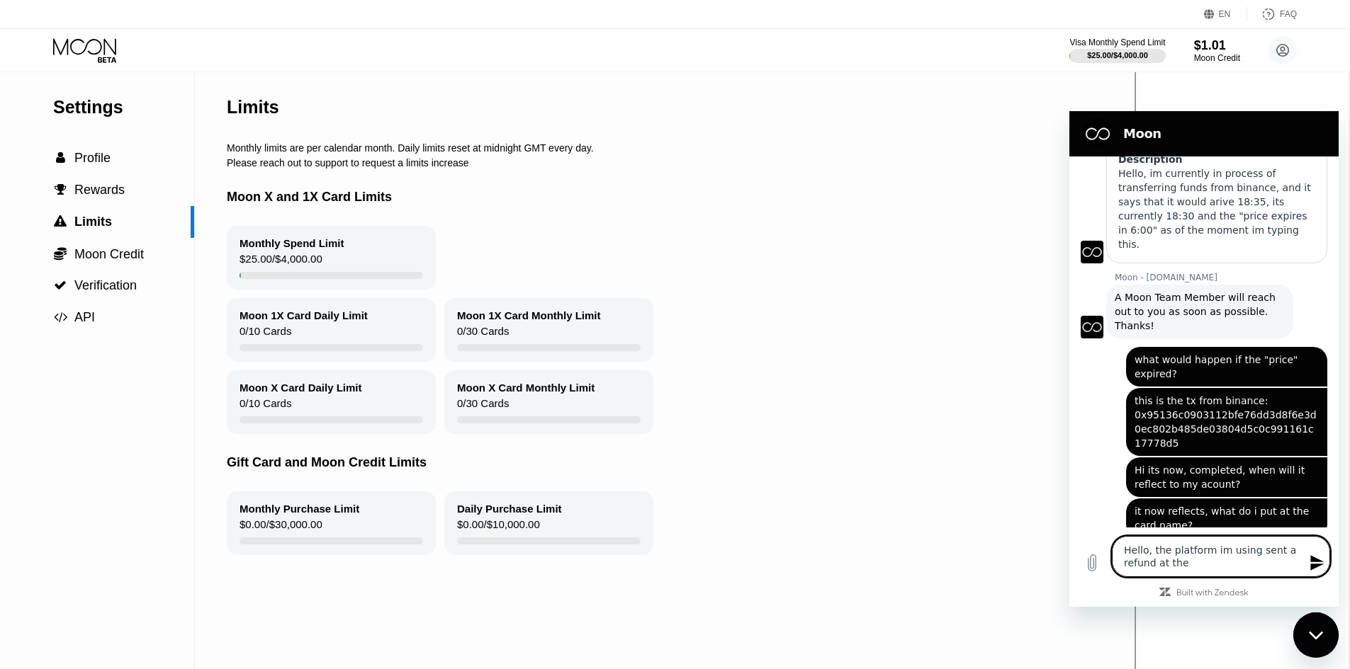
type textarea "Hello, the platform im using sent a refund at the c"
type textarea "x"
type textarea "Hello, the platform im using sent a refund at the ca"
type textarea "x"
type textarea "Hello, the platform im using sent a refund at the car"
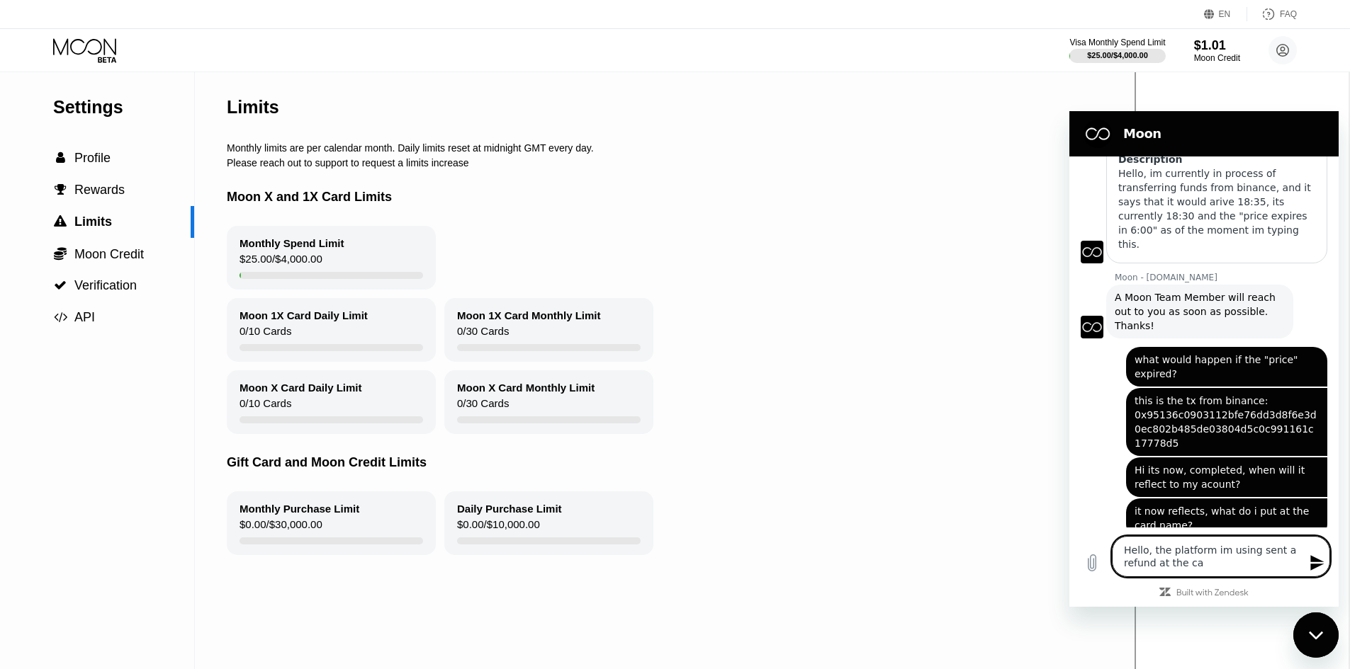
type textarea "x"
type textarea "Hello, the platform im using sent a refund at the card"
type textarea "x"
type textarea "Hello, the platform im using sent a refund at the card."
type textarea "x"
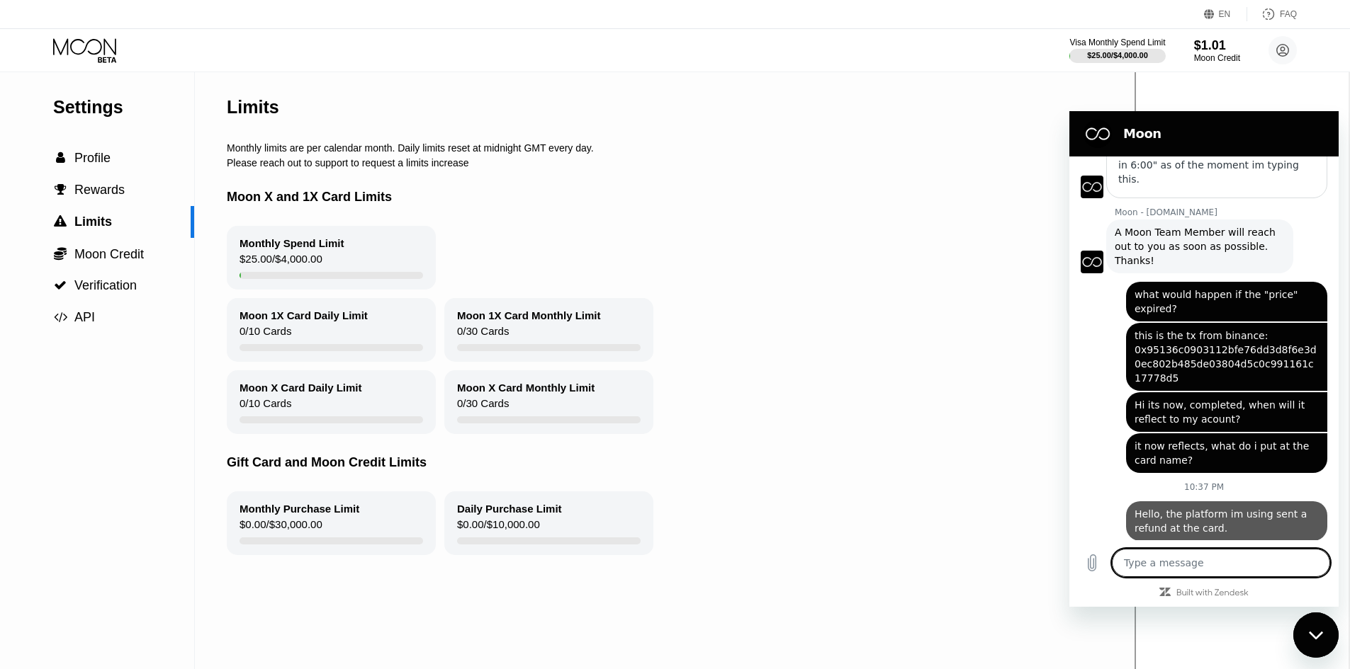
type textarea "x"
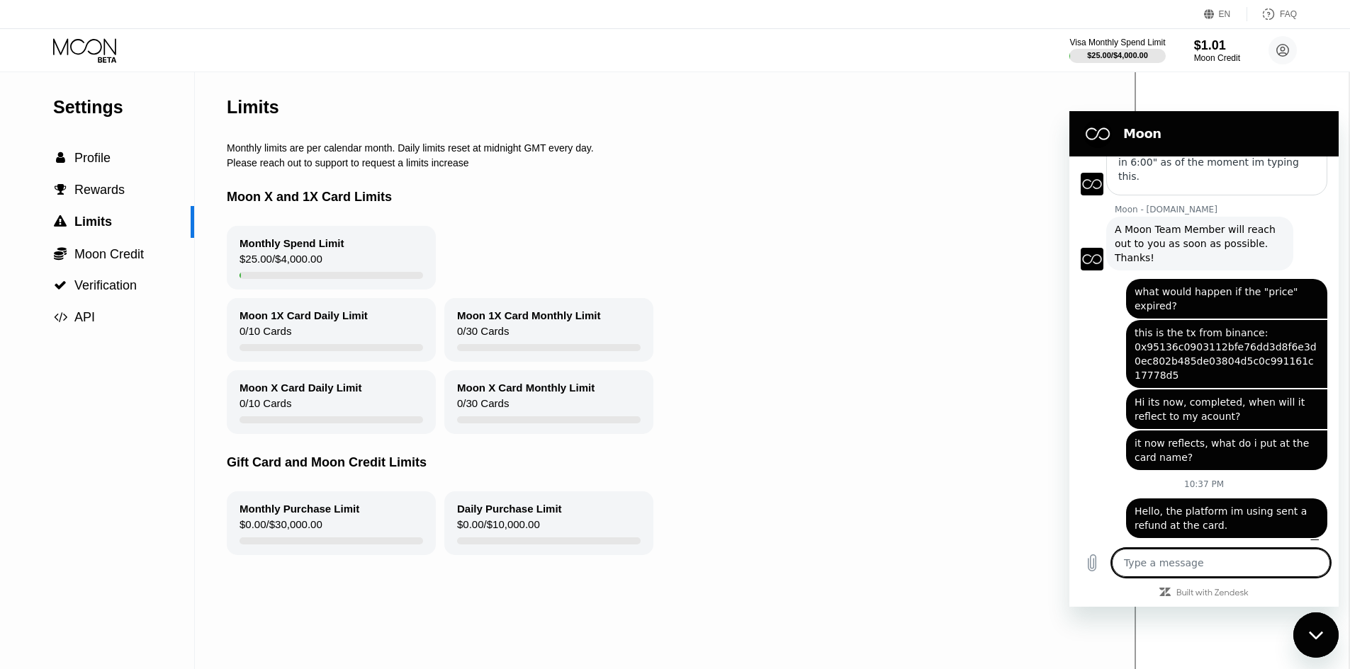
type textarea "i"
type textarea "x"
type textarea "h"
type textarea "x"
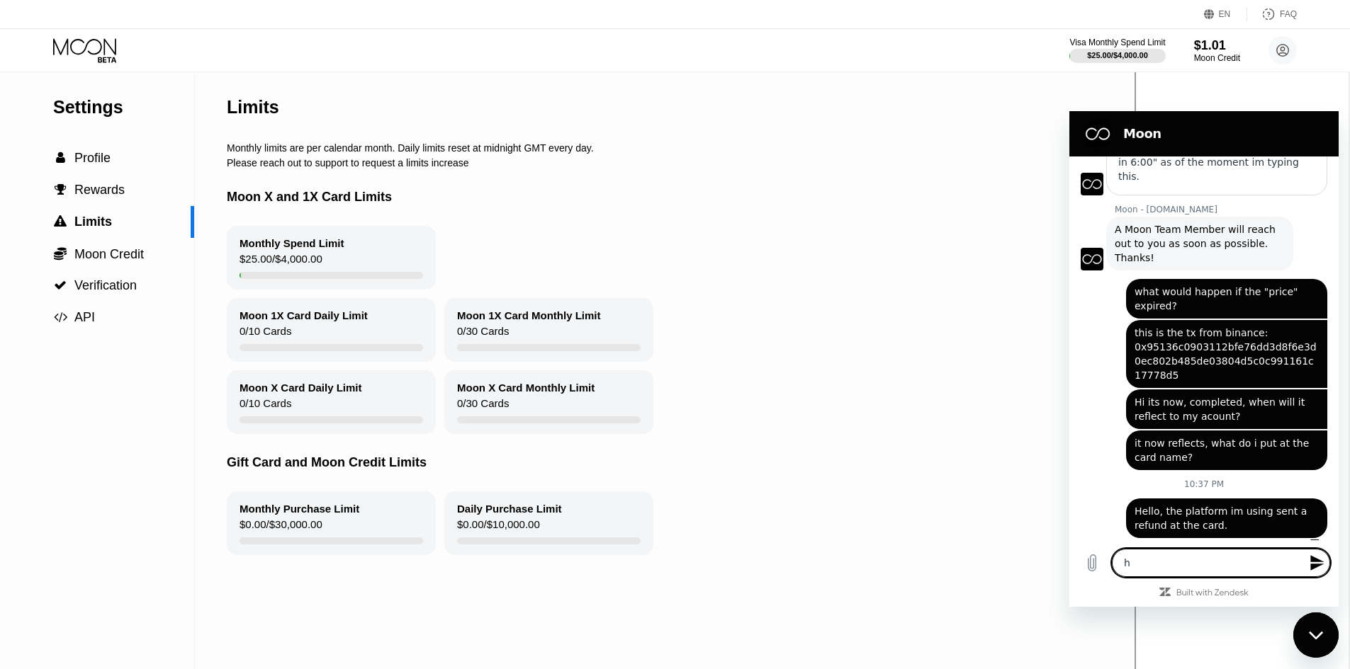
type textarea "ho"
type textarea "x"
type textarea "how"
type textarea "x"
type textarea "how"
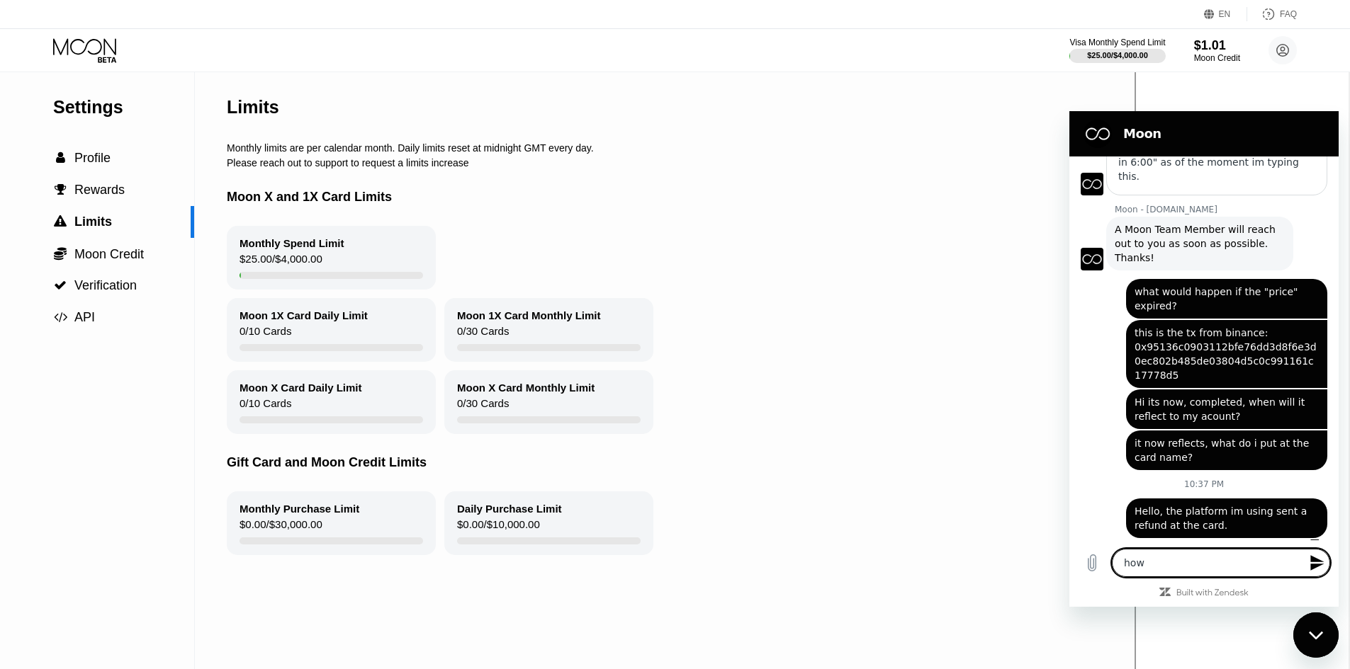
type textarea "x"
type textarea "how d"
type textarea "x"
type textarea "how do"
type textarea "x"
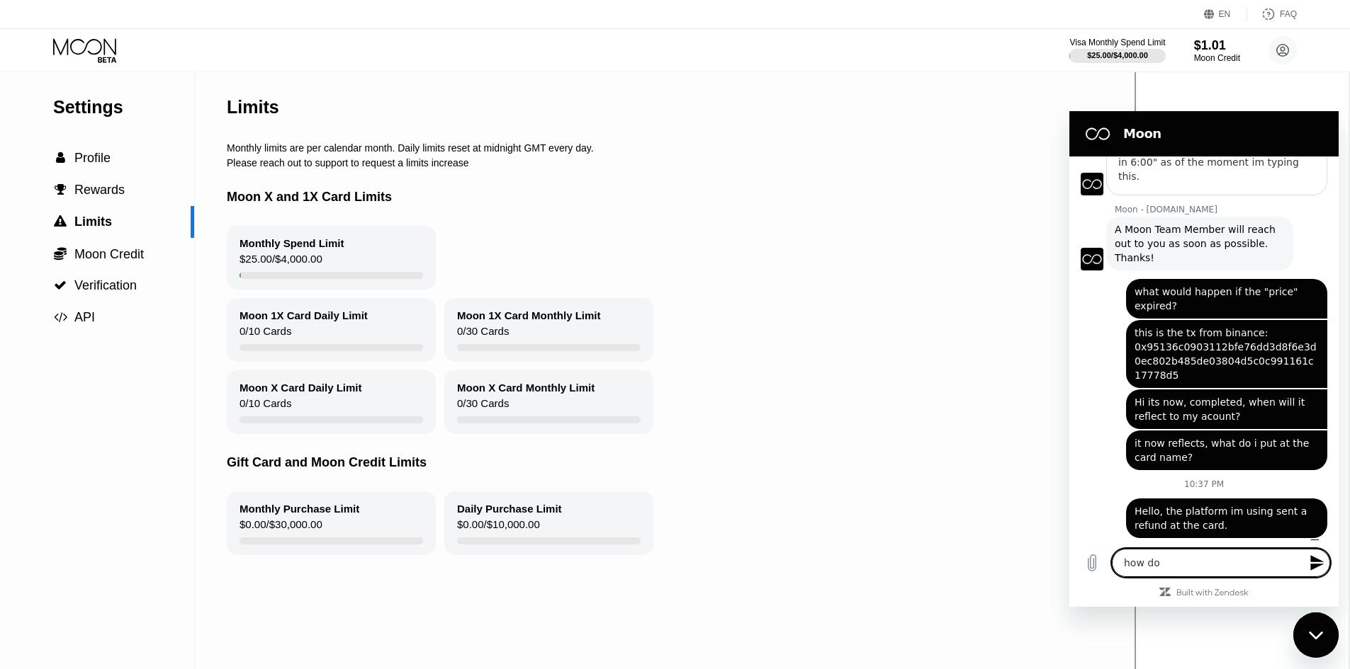
type textarea "how do"
type textarea "x"
type textarea "how do i"
type textarea "x"
type textarea "how do i"
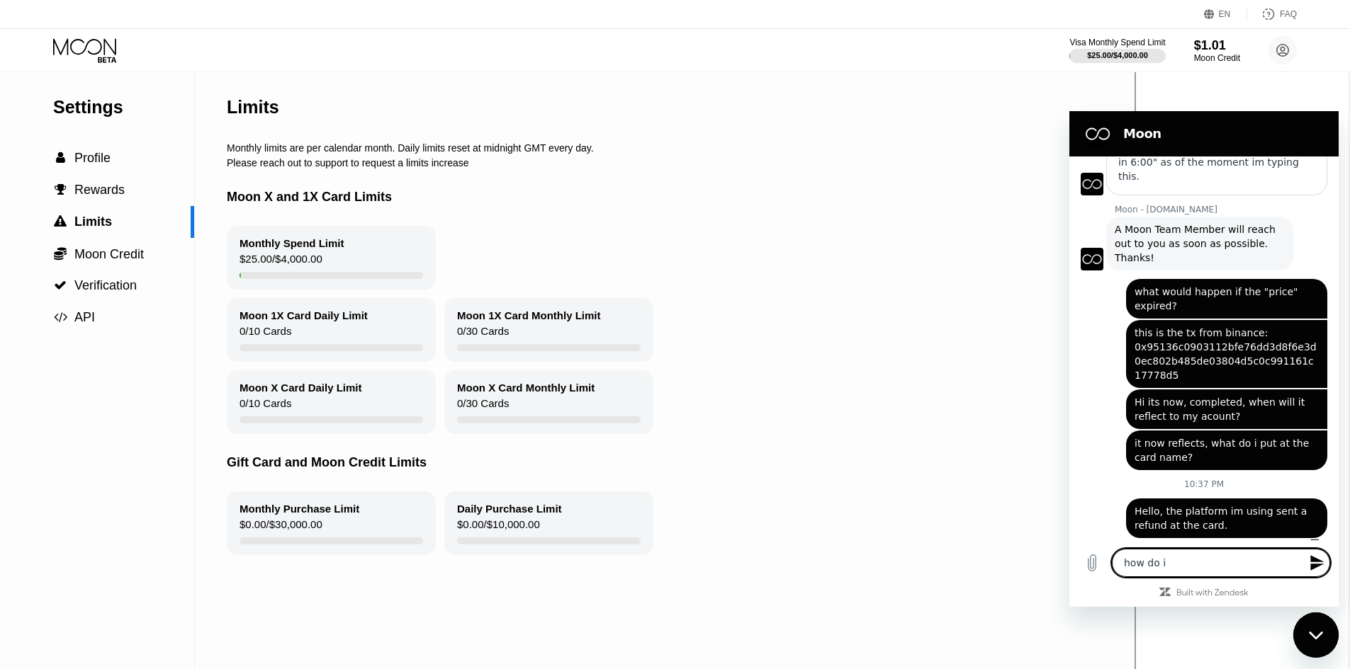
type textarea "x"
type textarea "how do i r"
type textarea "x"
type textarea "how do i re"
type textarea "x"
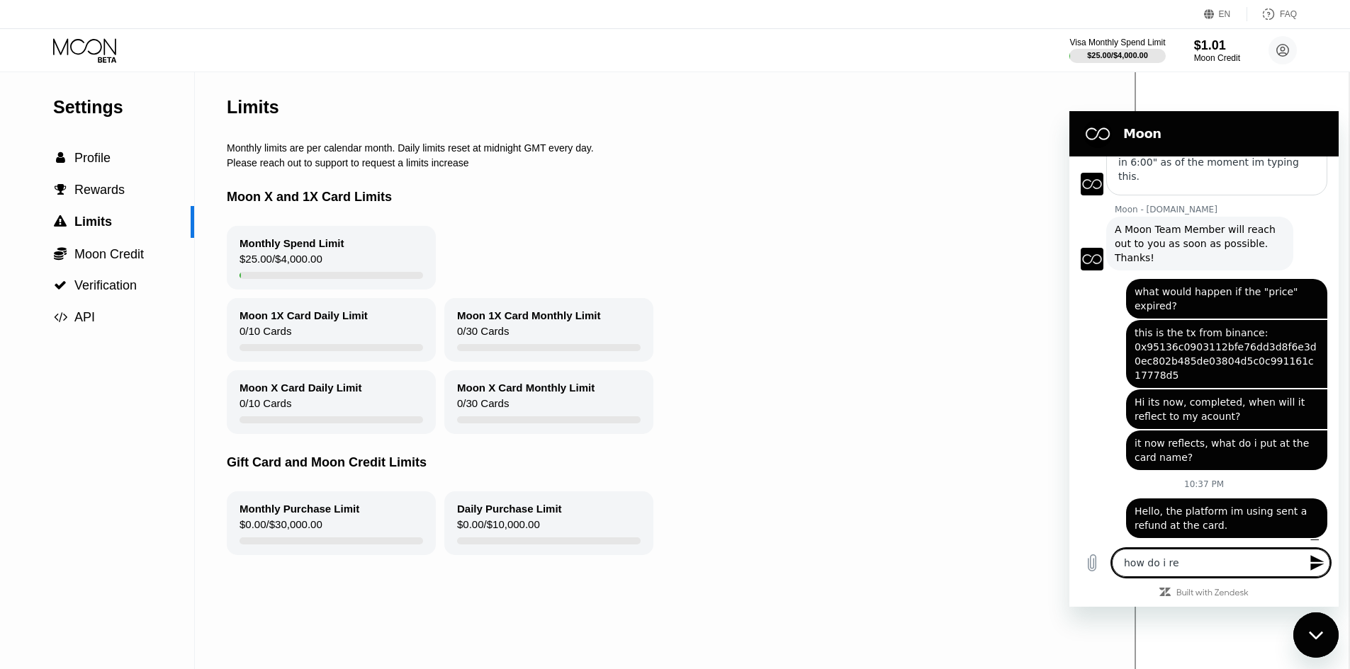
type textarea "how do i rec"
type textarea "x"
type textarea "how do i rece"
type textarea "x"
type textarea "how do i recei"
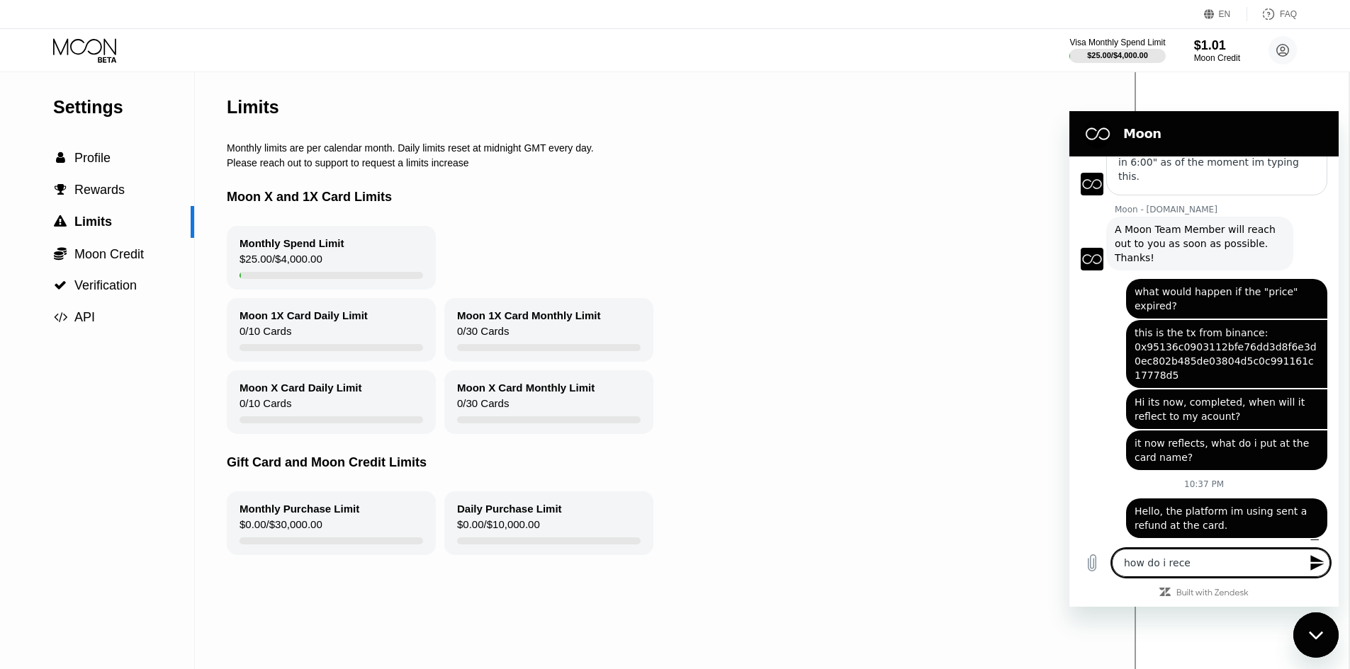
type textarea "x"
type textarea "how do i receiv"
type textarea "x"
type textarea "how do i receive"
type textarea "x"
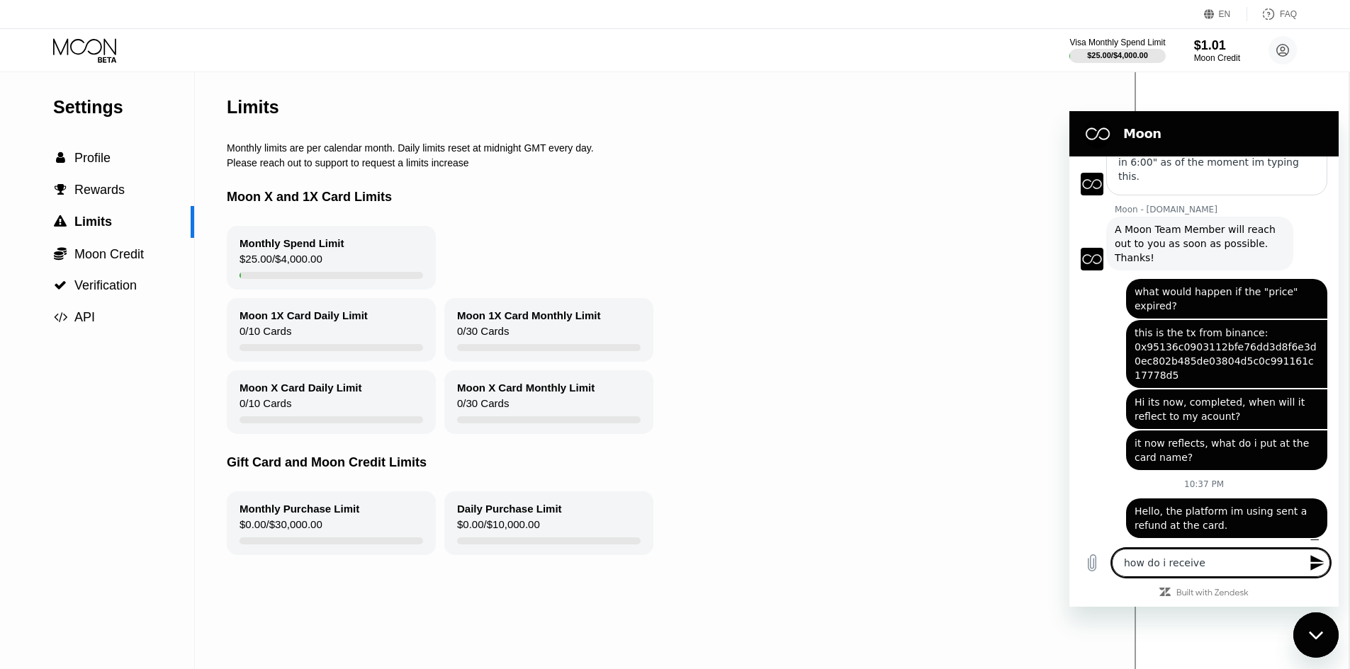
type textarea "how do i receive"
type textarea "x"
type textarea "how do i receive i"
type textarea "x"
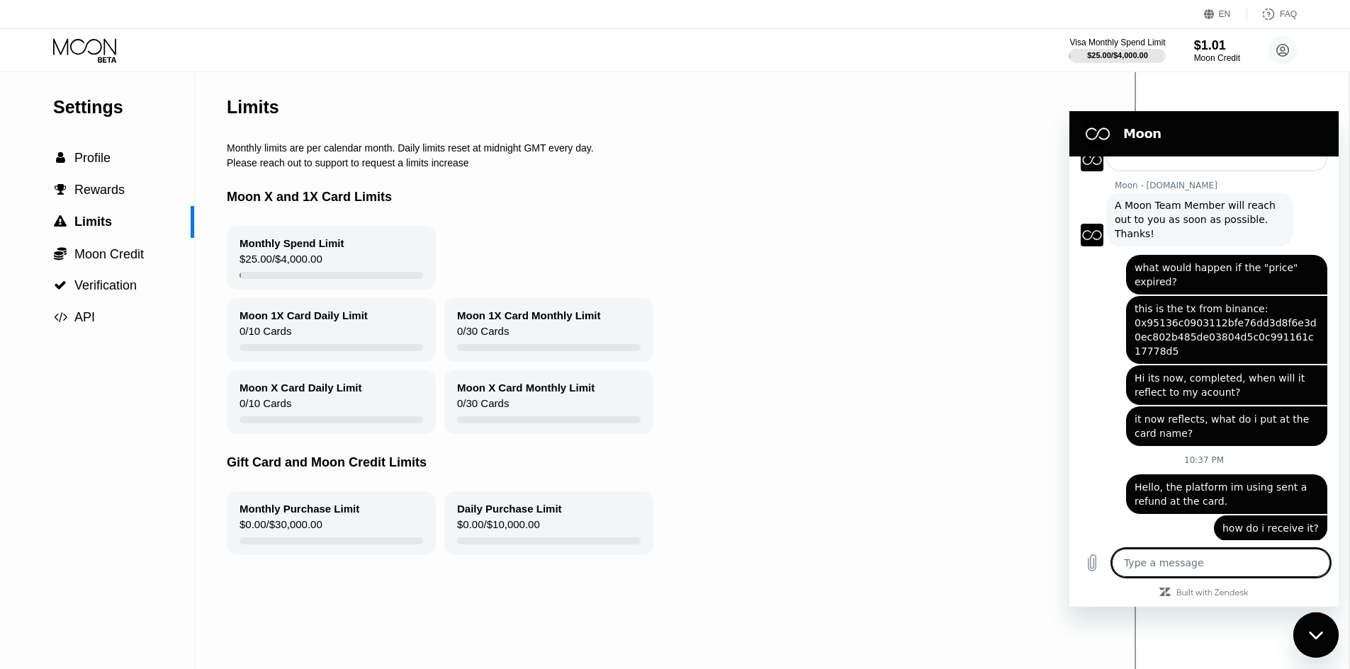
scroll to position [257, 0]
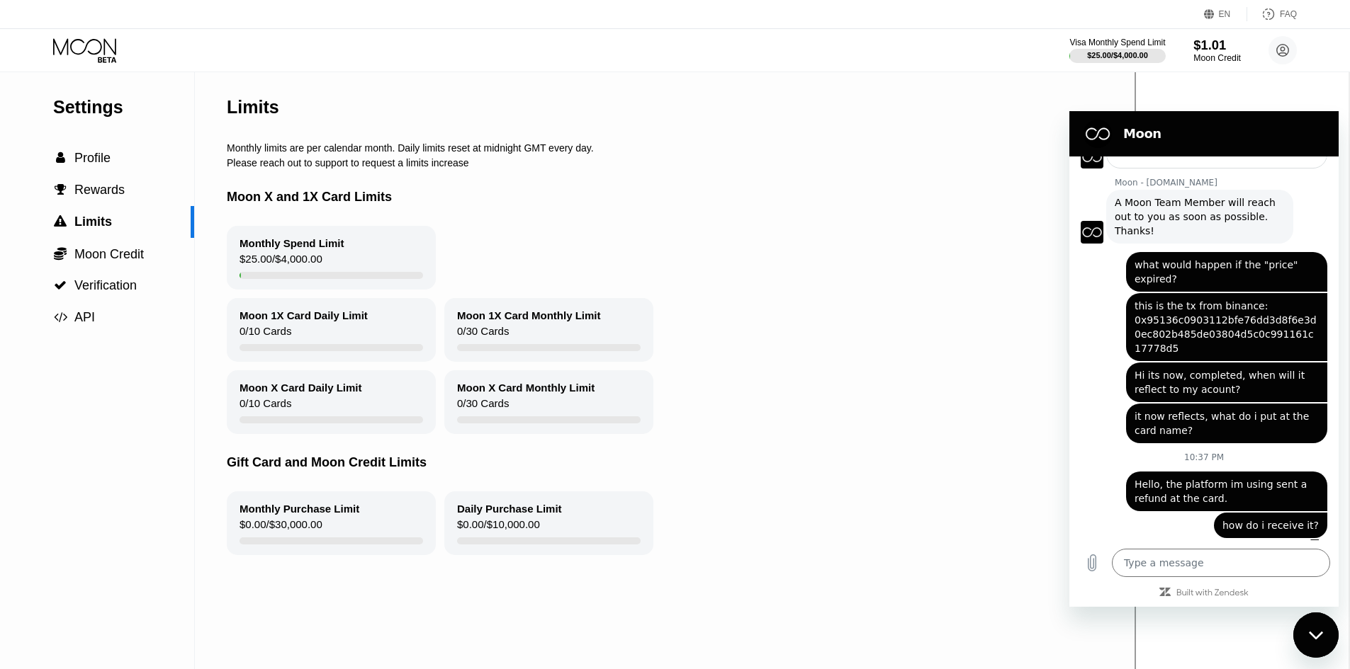
click at [1202, 58] on div "Moon Credit" at bounding box center [1216, 58] width 47 height 10
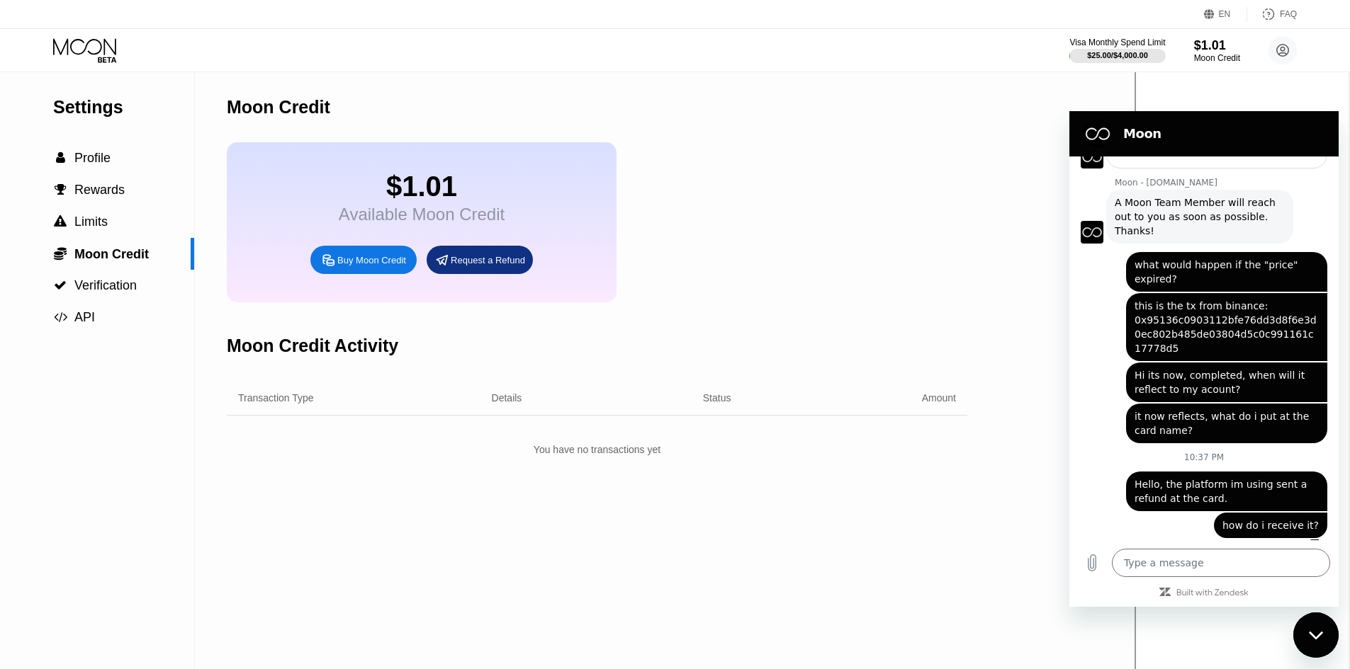
click at [465, 266] on div "Request a Refund" at bounding box center [488, 260] width 74 height 12
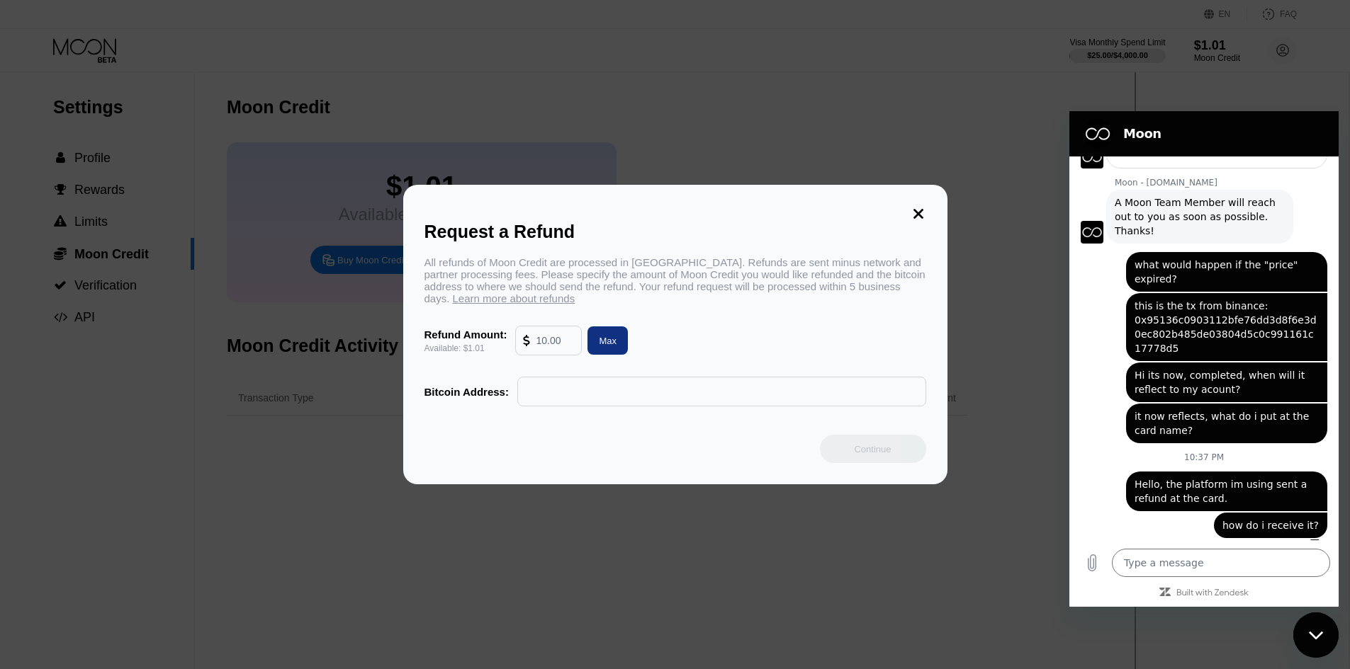
click at [550, 343] on input "text" at bounding box center [555, 341] width 38 height 28
click at [621, 383] on input "text" at bounding box center [721, 392] width 393 height 28
click at [763, 281] on div "All refunds of Moon Credit are processed in Bitcoin. Refunds are sent minus net…" at bounding box center [675, 280] width 502 height 48
click at [920, 211] on icon at bounding box center [918, 214] width 10 height 10
